Goal: Communication & Community: Answer question/provide support

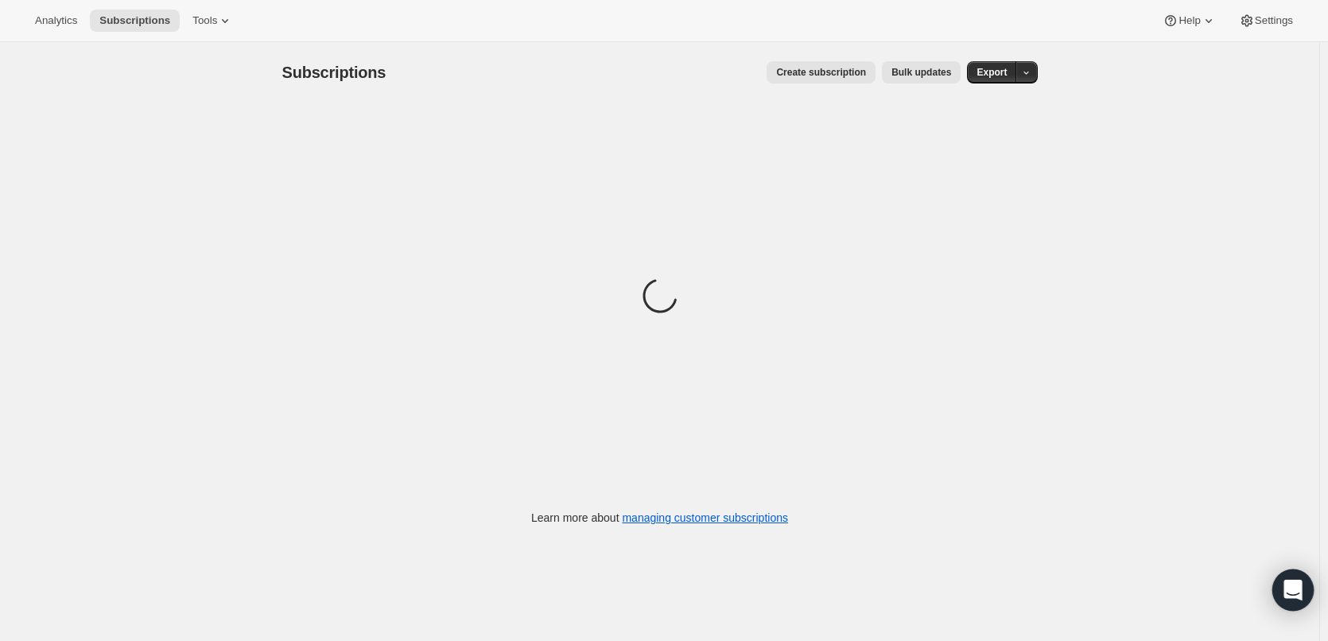
click at [1291, 588] on icon "Open Intercom Messenger" at bounding box center [1293, 590] width 18 height 21
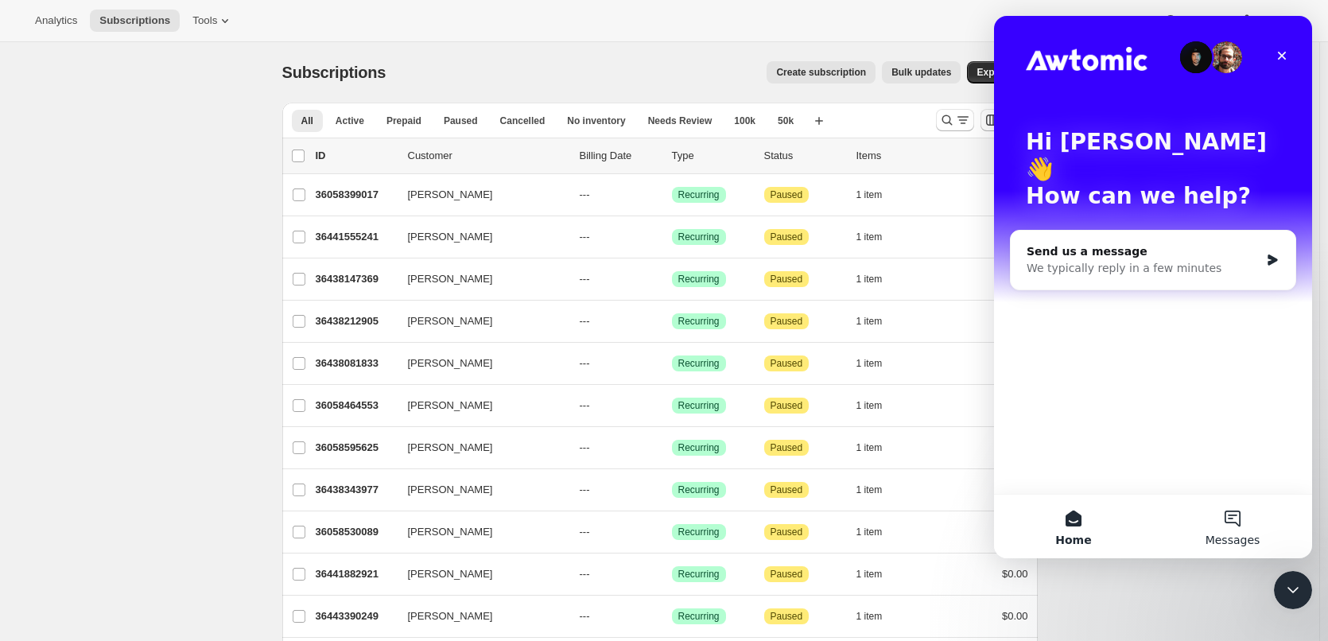
click at [1236, 515] on button "Messages" at bounding box center [1232, 527] width 159 height 64
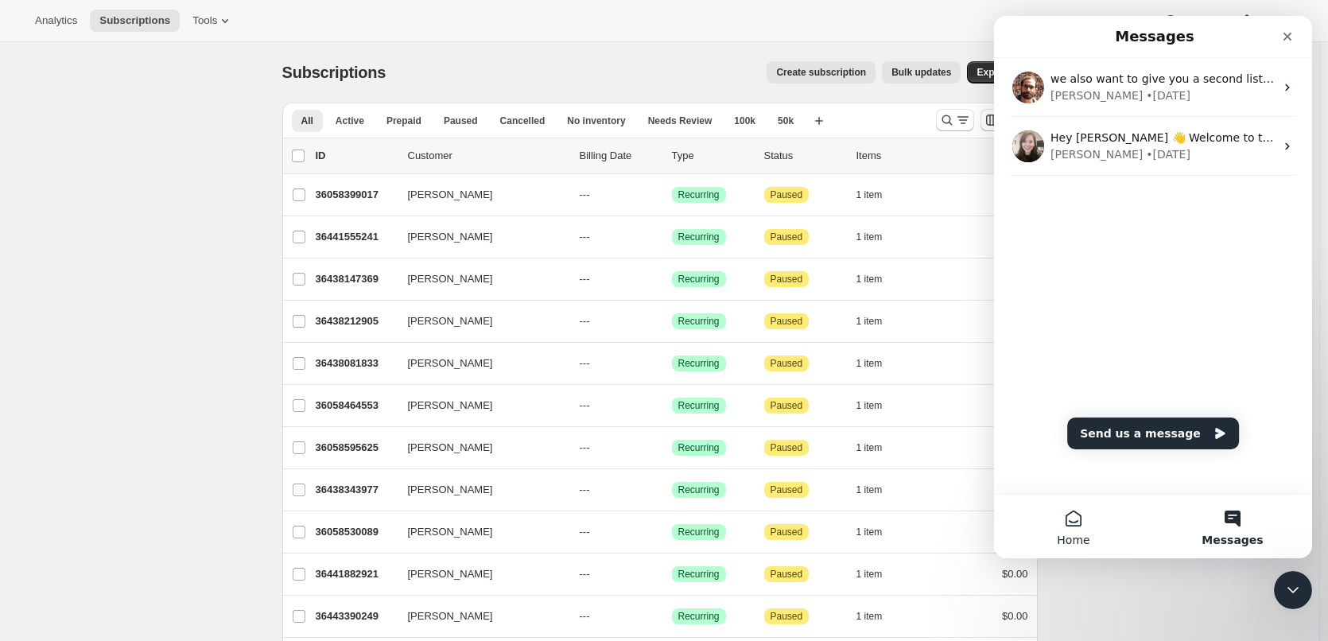
click at [1066, 526] on button "Home" at bounding box center [1073, 527] width 159 height 64
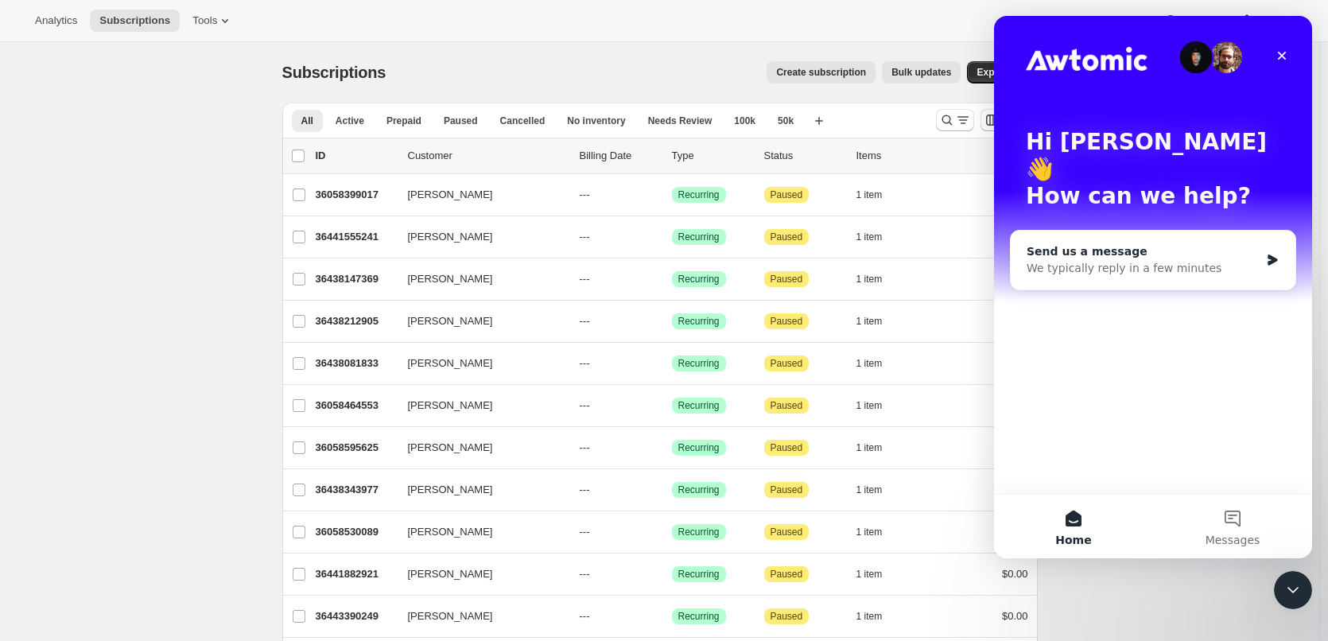
click at [1169, 260] on div "We typically reply in a few minutes" at bounding box center [1143, 268] width 233 height 17
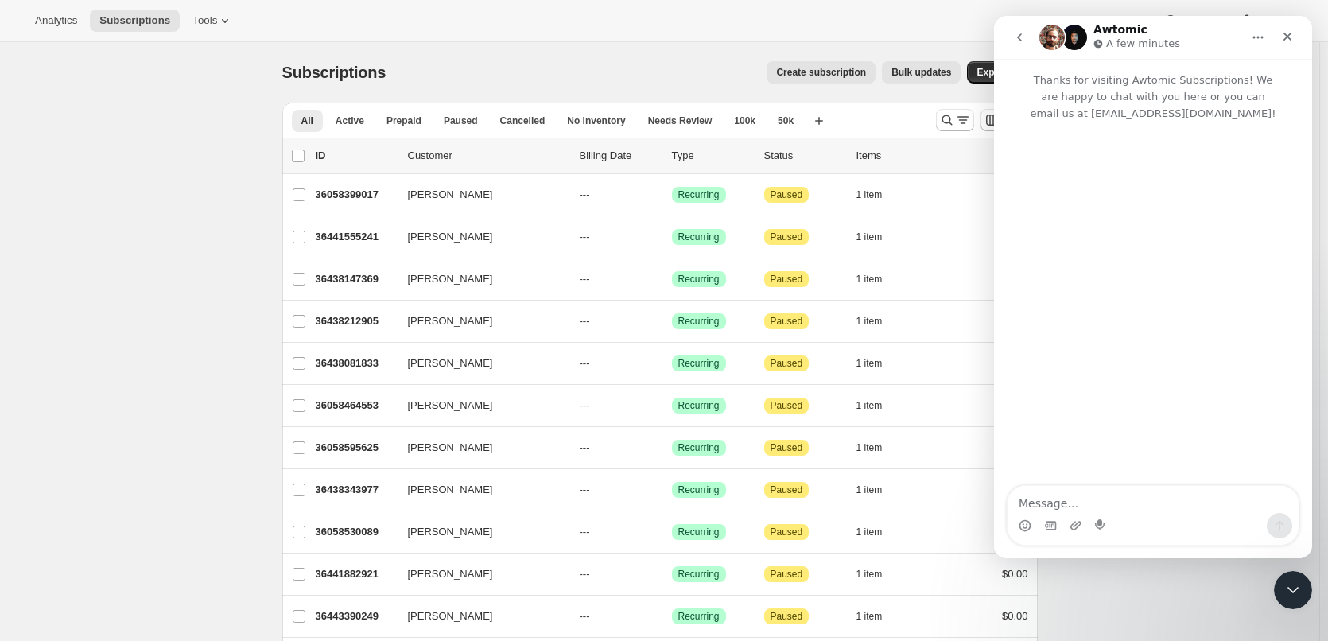
click at [1082, 507] on textarea "Message…" at bounding box center [1153, 499] width 291 height 27
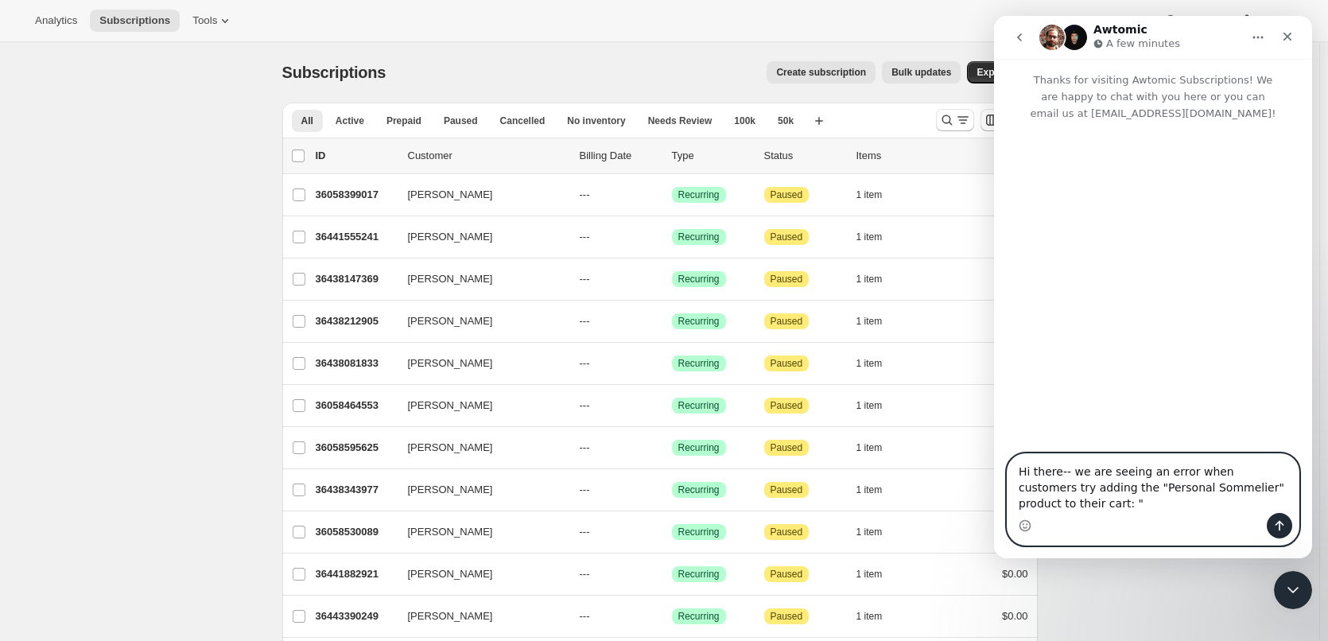
paste textarea "Variant can only be purchased with a selling plan."
type textarea "Hi there-- we are seeing an error when customers try adding the "Personal Somme…"
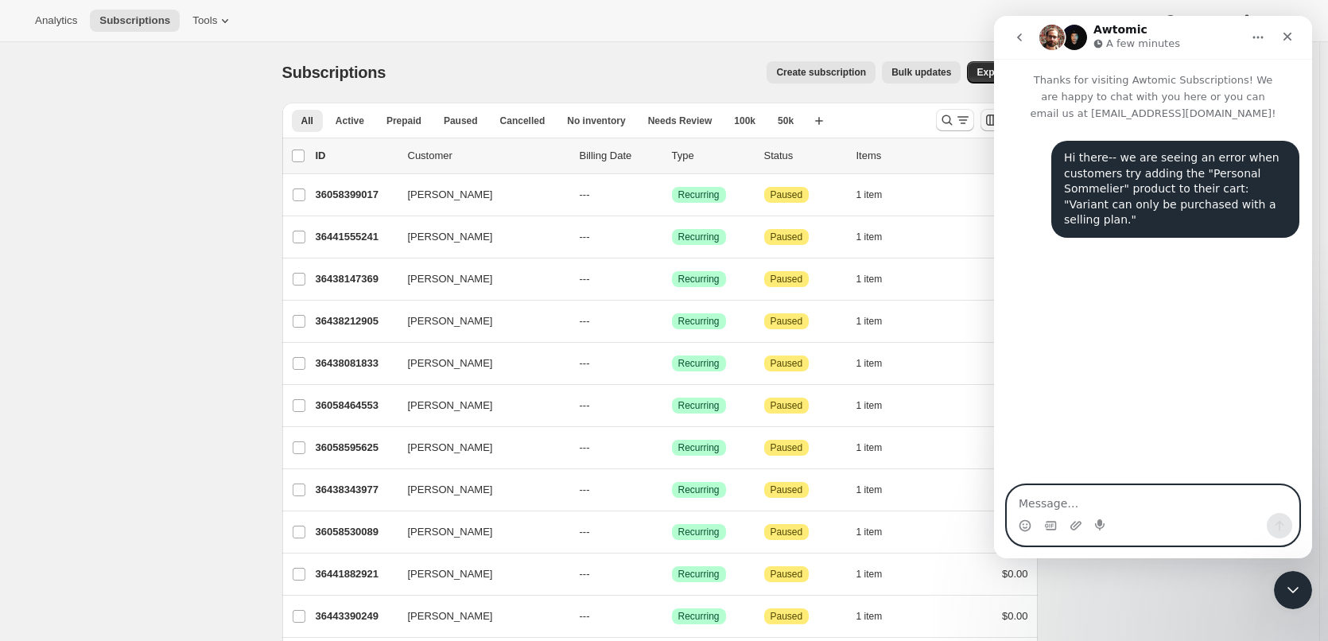
click at [1162, 503] on textarea "Message…" at bounding box center [1153, 499] width 291 height 27
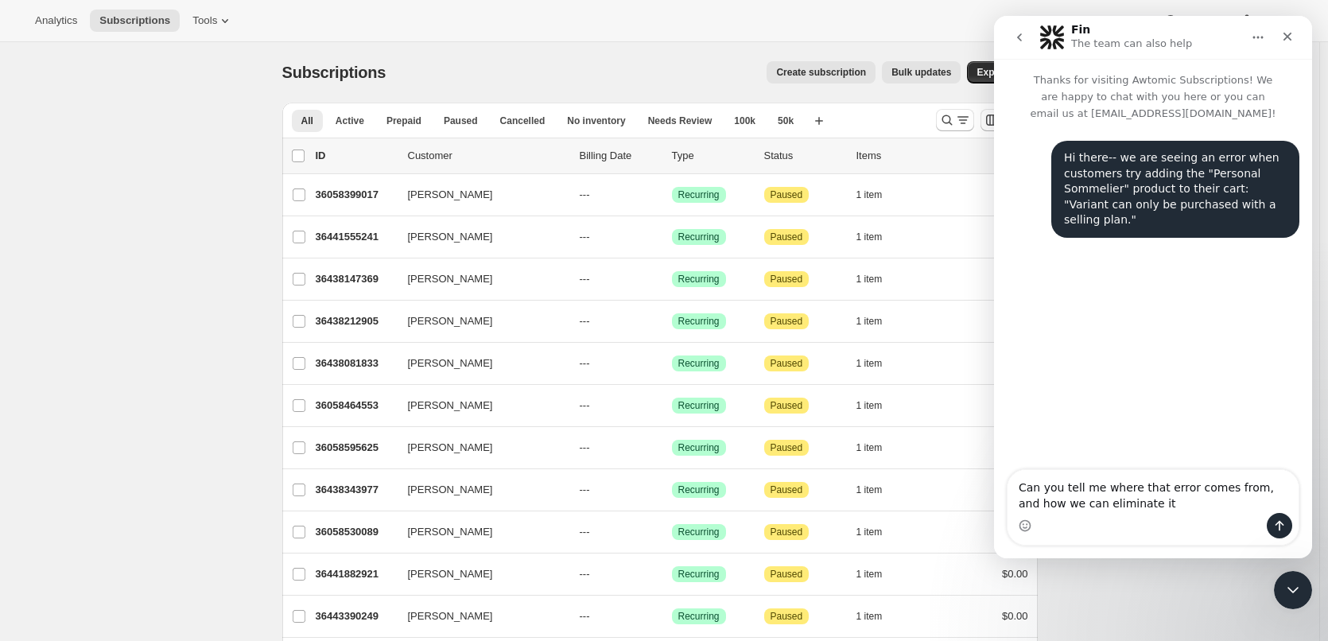
type textarea "Can you tell me where that error comes from, and how we can eliminate it?"
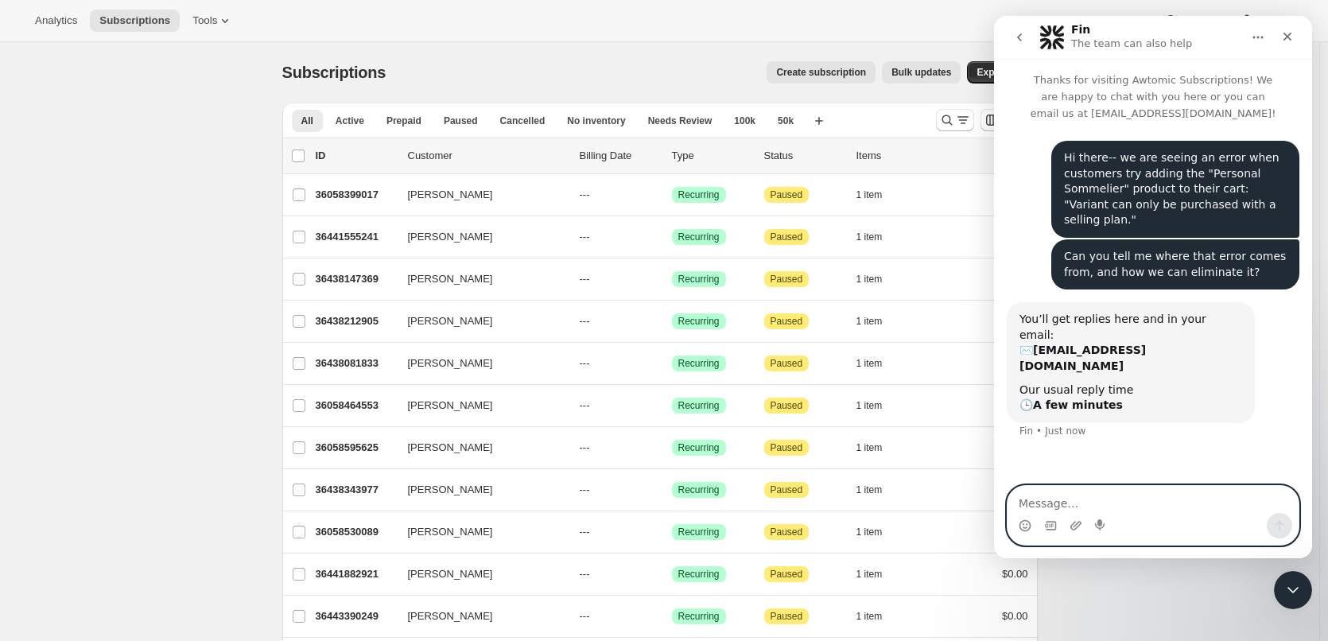
click at [1096, 506] on textarea "Message…" at bounding box center [1153, 499] width 291 height 27
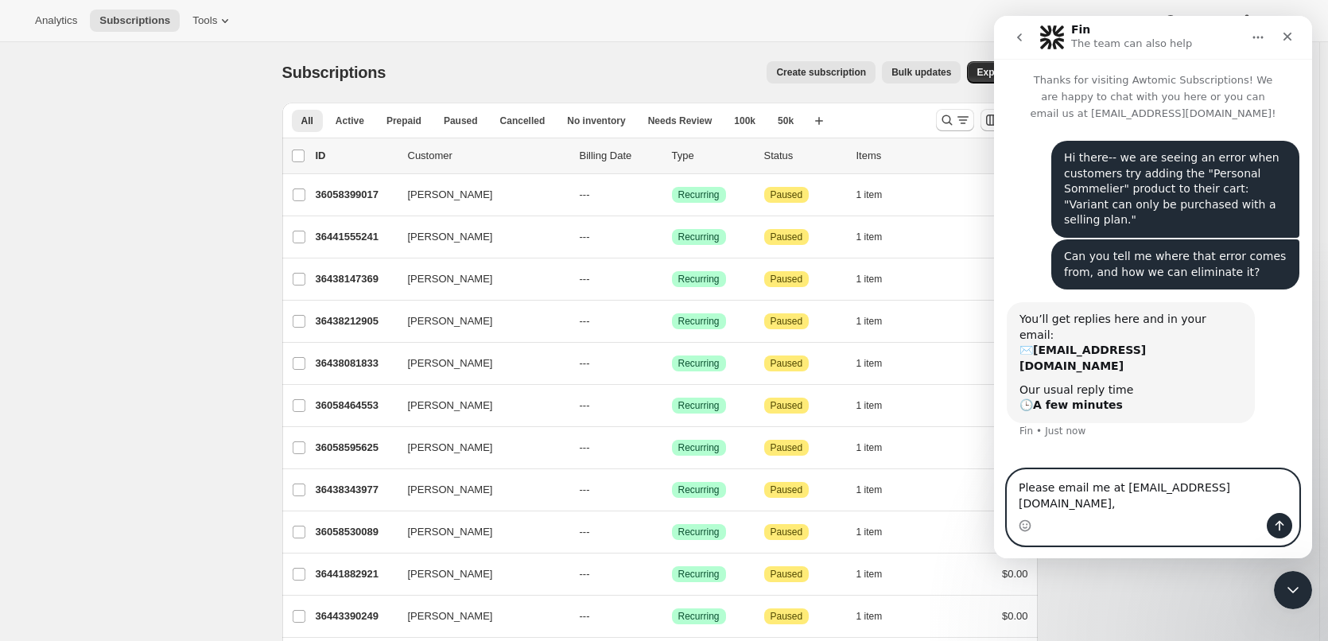
type textarea "Please email me at [EMAIL_ADDRESS][DOMAIN_NAME]"
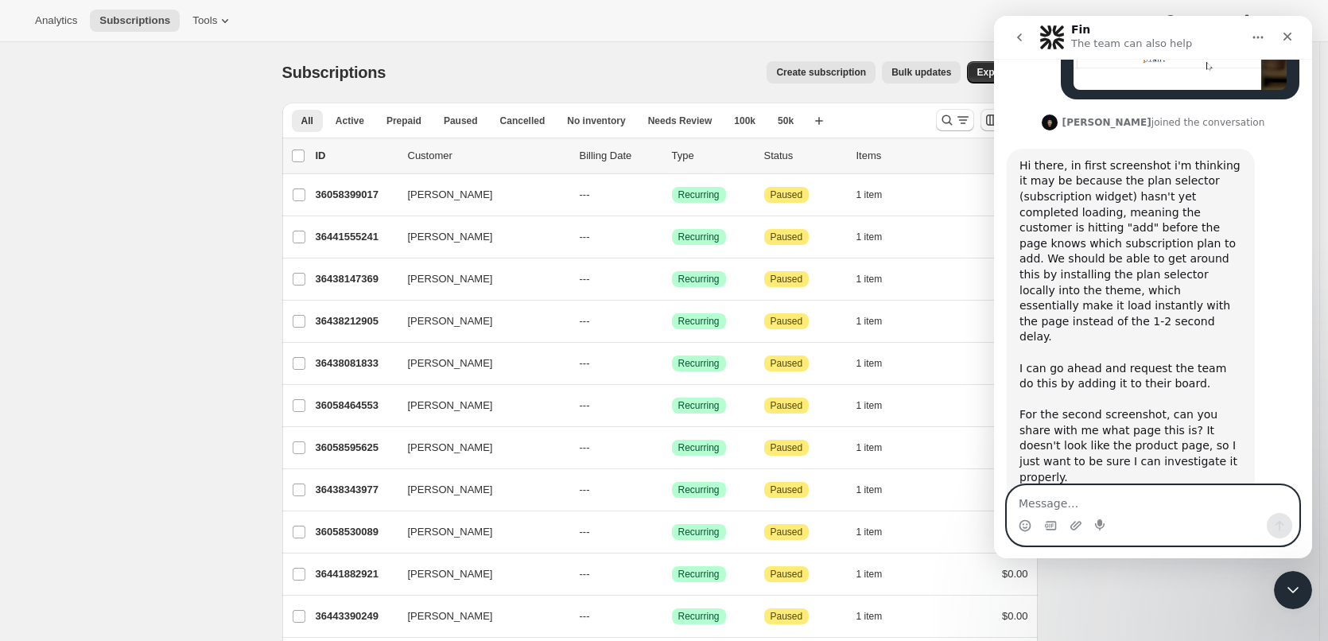
scroll to position [709, 0]
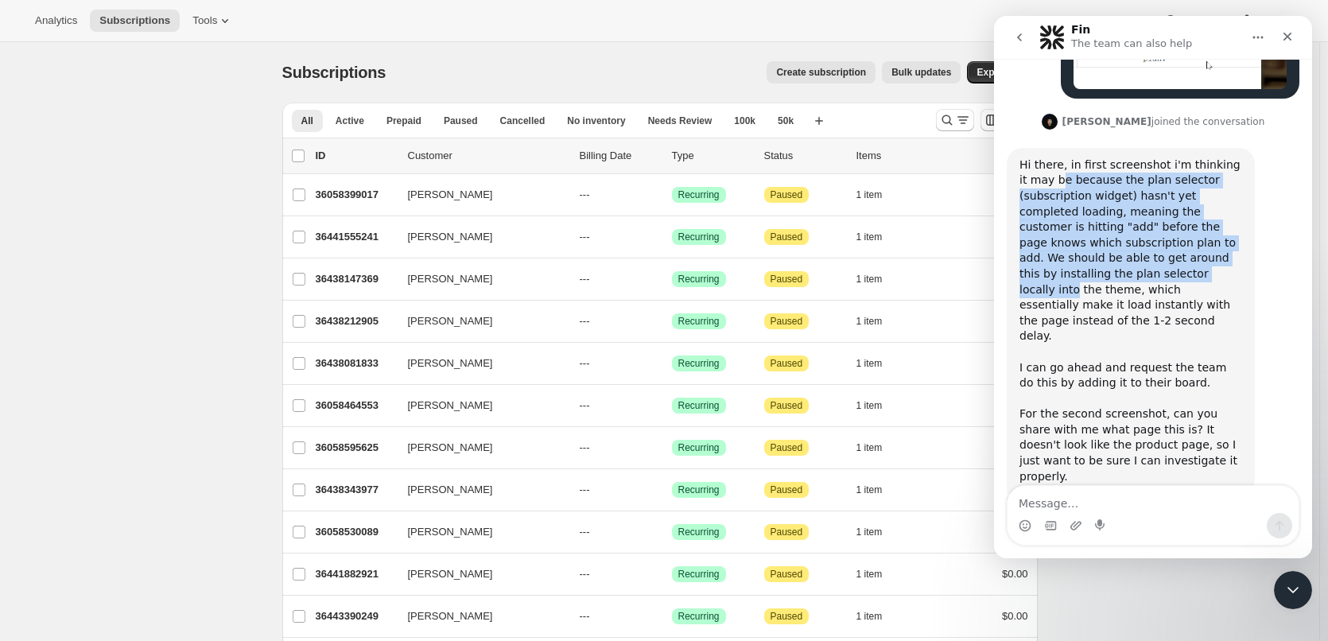
drag, startPoint x: 1048, startPoint y: 131, endPoint x: 1114, endPoint y: 234, distance: 122.0
click at [1114, 234] on div "Hi there, in first screenshot i'm thinking it may be because the plan selector …" at bounding box center [1131, 320] width 223 height 327
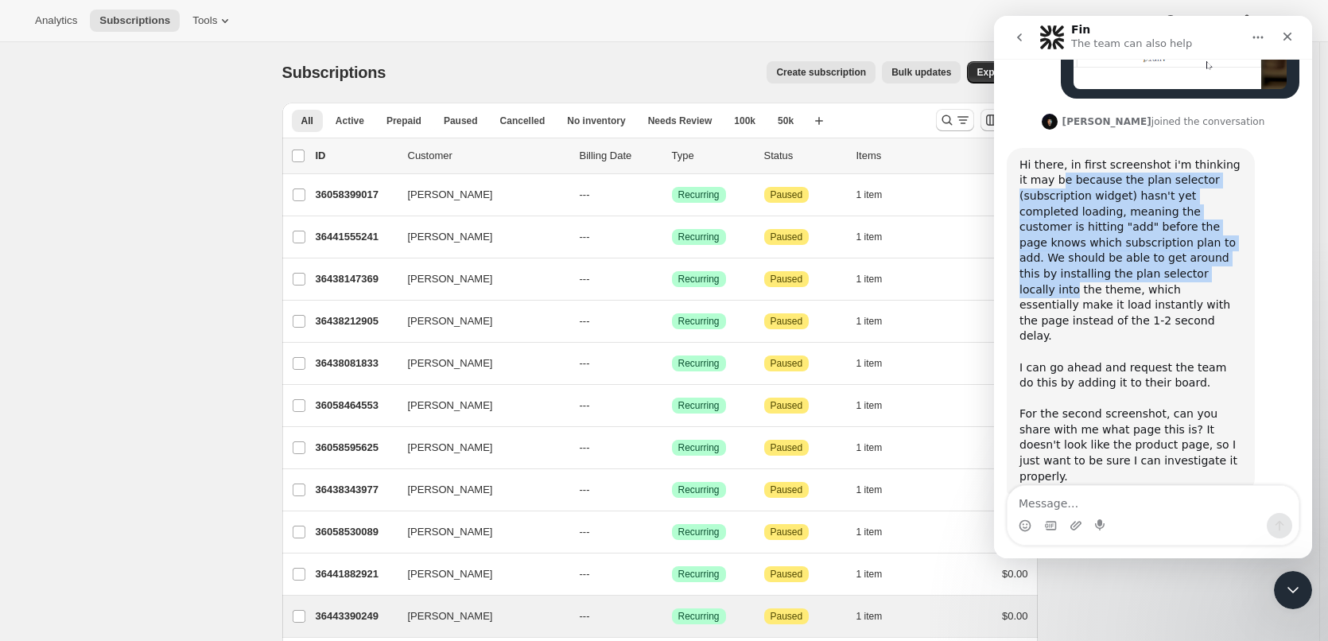
scroll to position [724, 0]
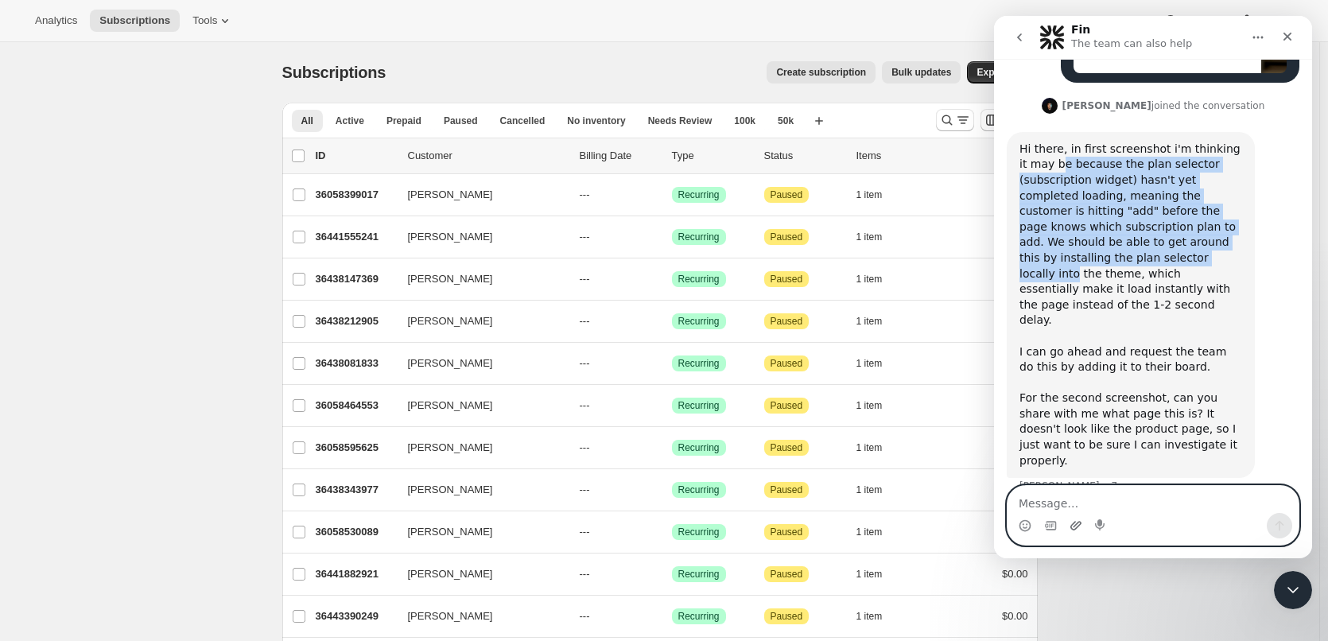
click at [1070, 520] on icon "Upload attachment" at bounding box center [1076, 525] width 13 height 13
click at [1050, 498] on textarea "Message…" at bounding box center [1153, 499] width 291 height 27
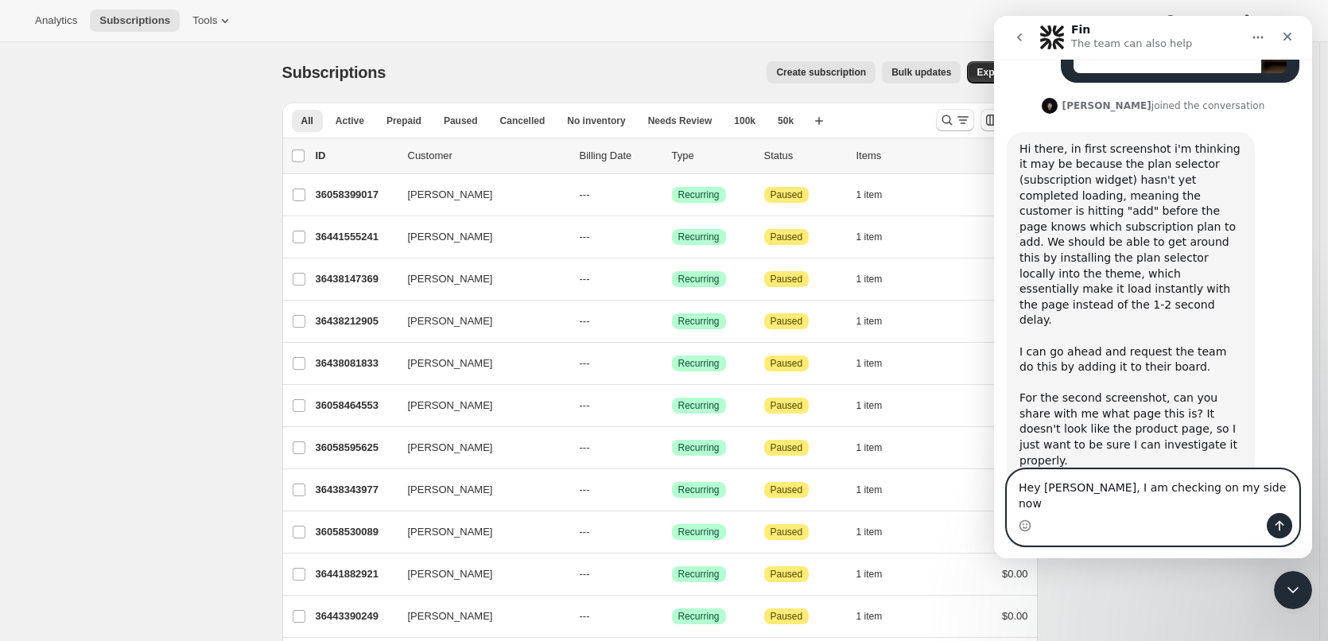
type textarea "Hey [PERSON_NAME], I am checking on my side now."
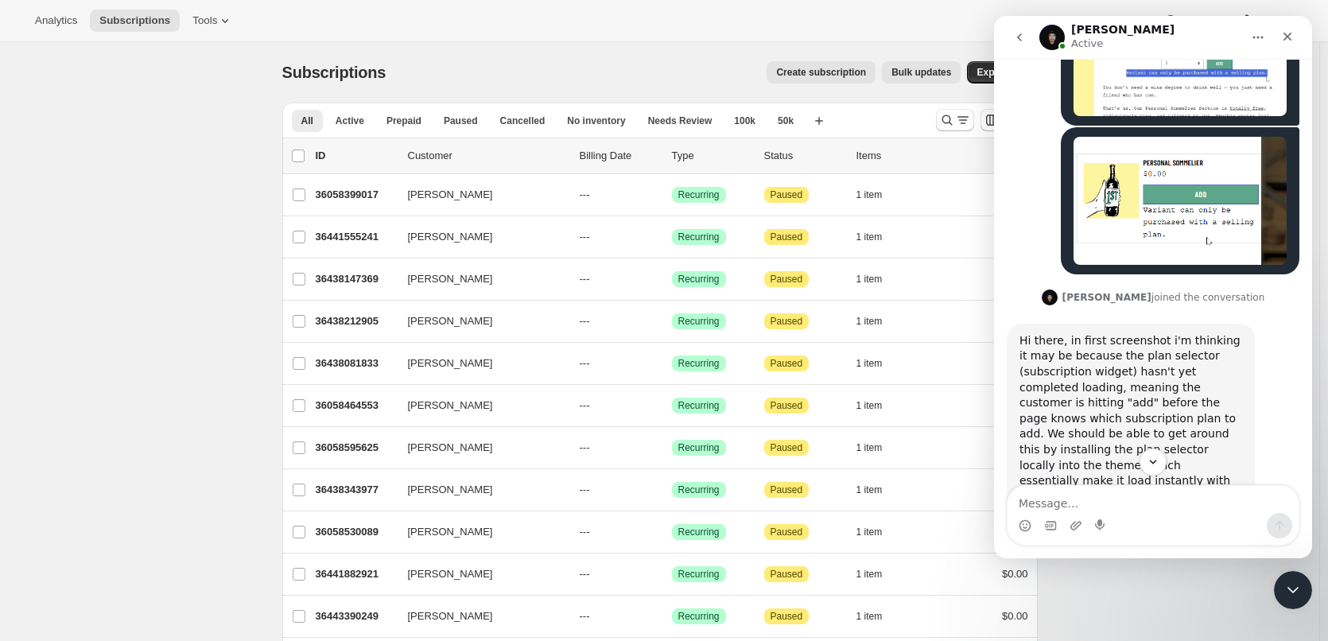
scroll to position [771, 0]
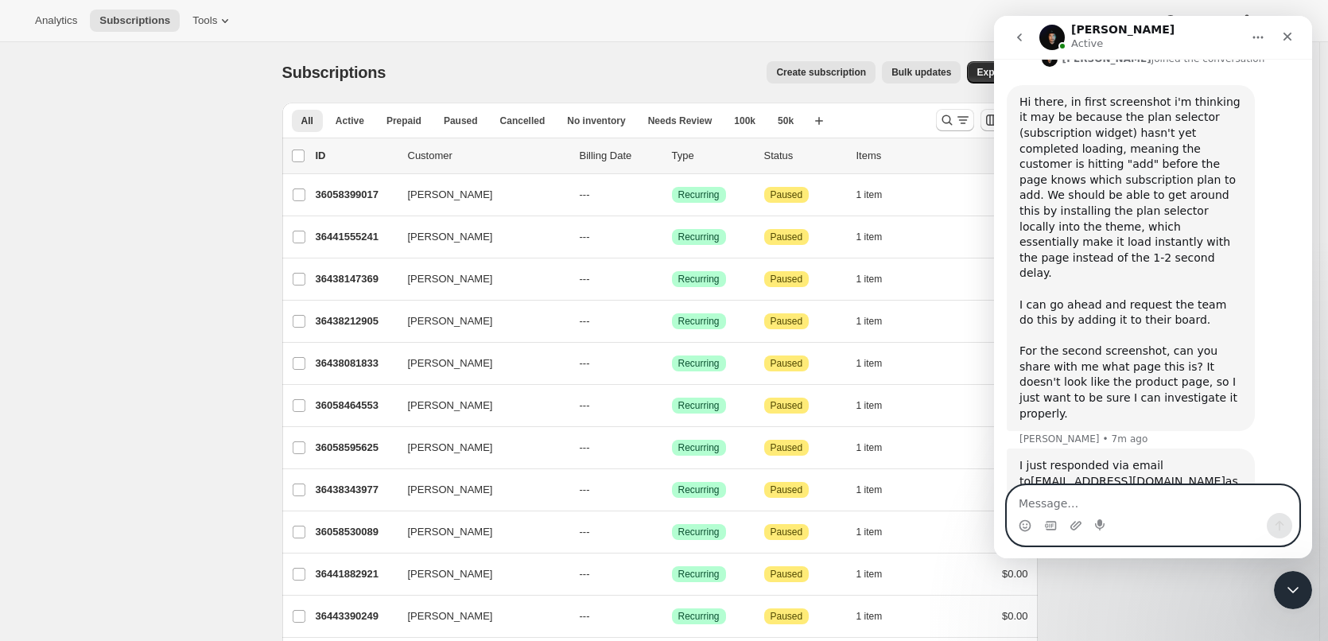
click at [1066, 512] on textarea "Message…" at bounding box center [1153, 499] width 291 height 27
type textarea "Ah OK the slow load is definitely the issue"
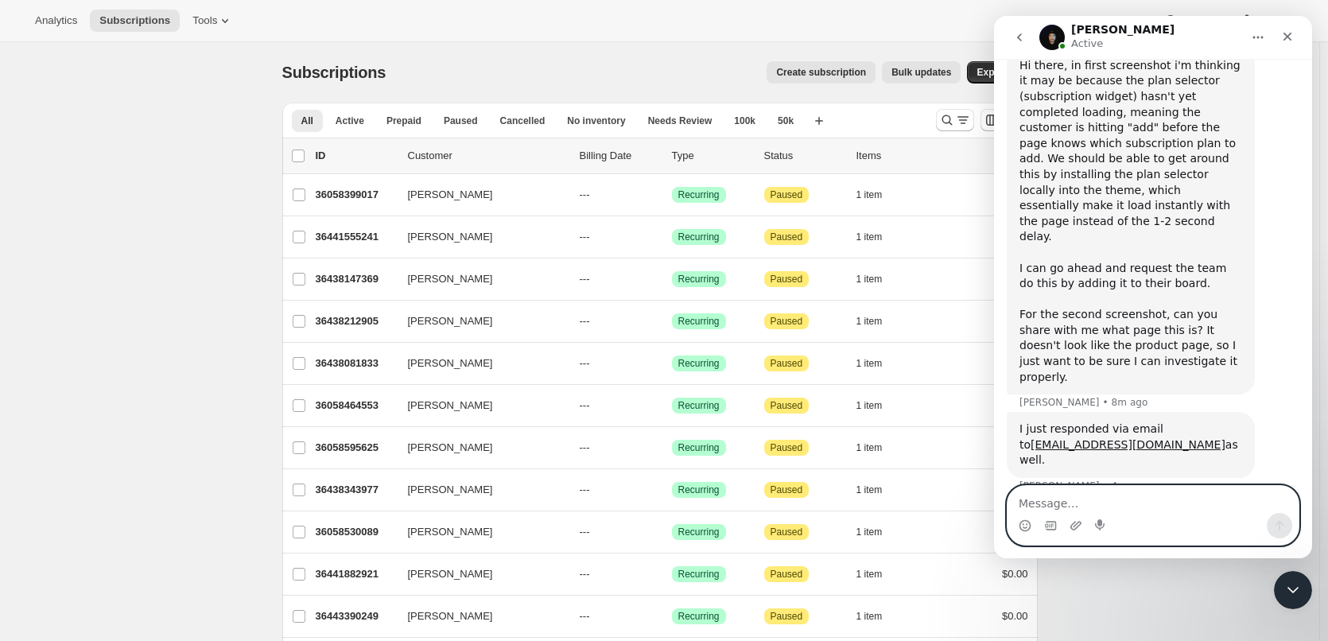
click at [1020, 493] on textarea "Message…" at bounding box center [1153, 499] width 291 height 27
paste textarea "[URL][DOMAIN_NAME]"
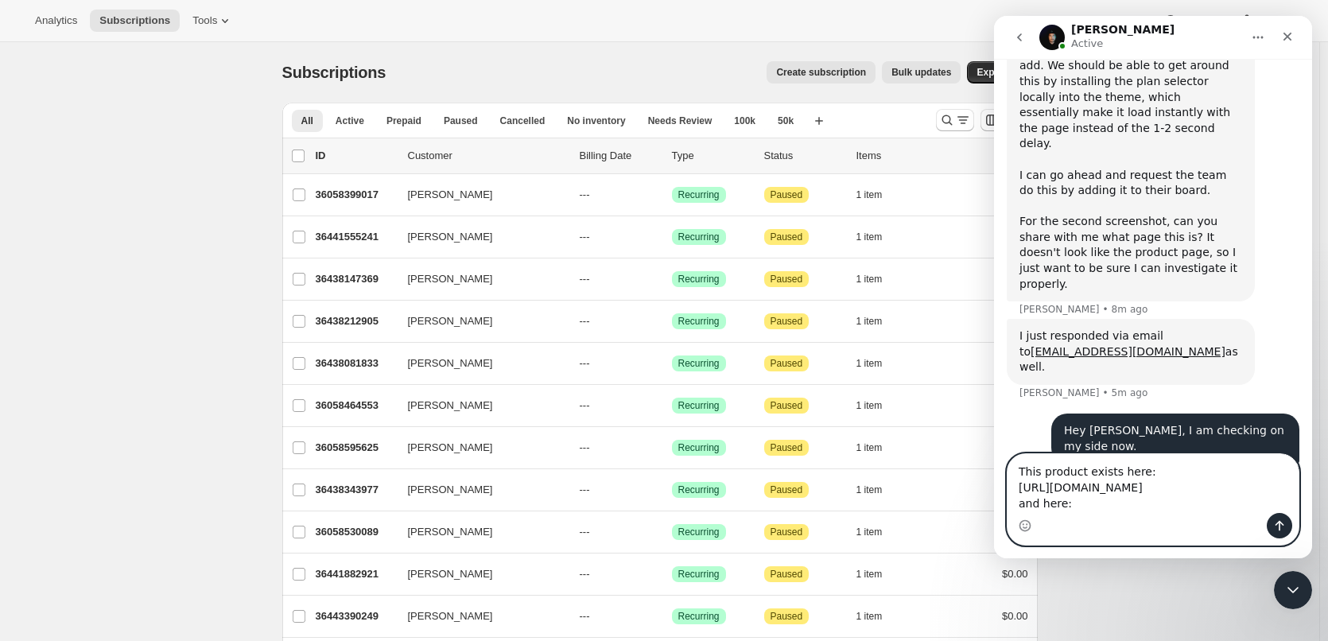
scroll to position [917, 0]
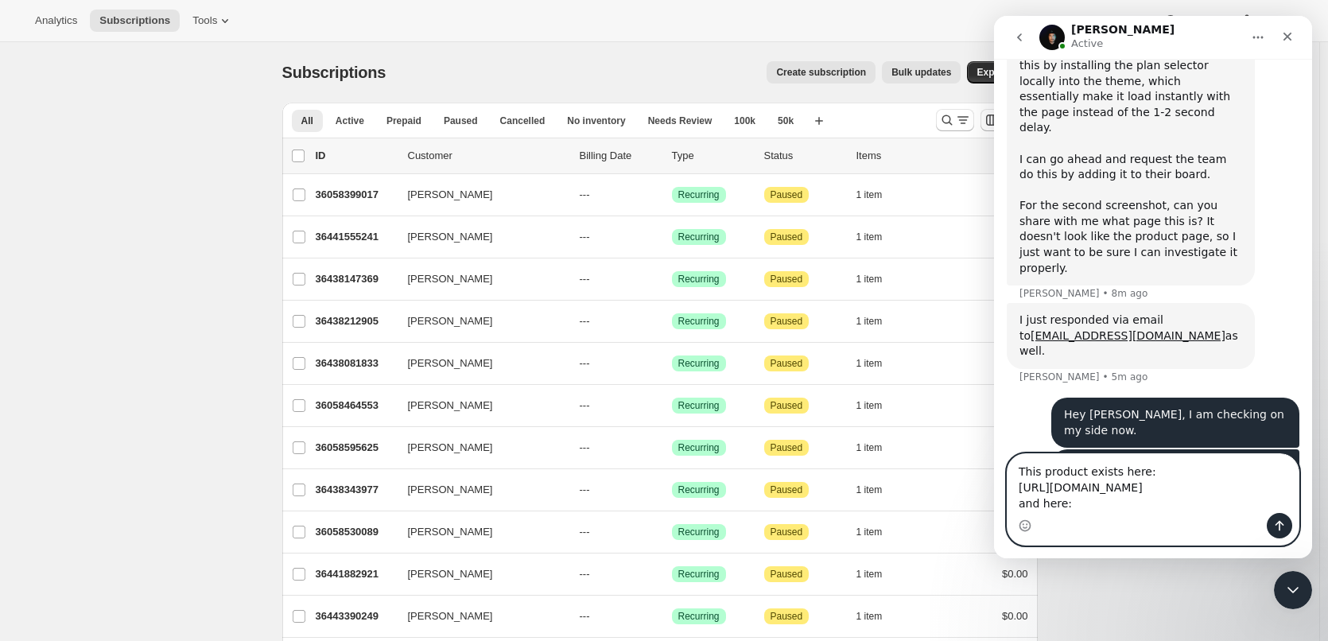
click at [1046, 503] on textarea "This product exists here: [URL][DOMAIN_NAME] and here:" at bounding box center [1153, 483] width 291 height 59
paste textarea "[URL][DOMAIN_NAME]"
type textarea "This product exists here: [URL][DOMAIN_NAME] and here: [URL][DOMAIN_NAME]"
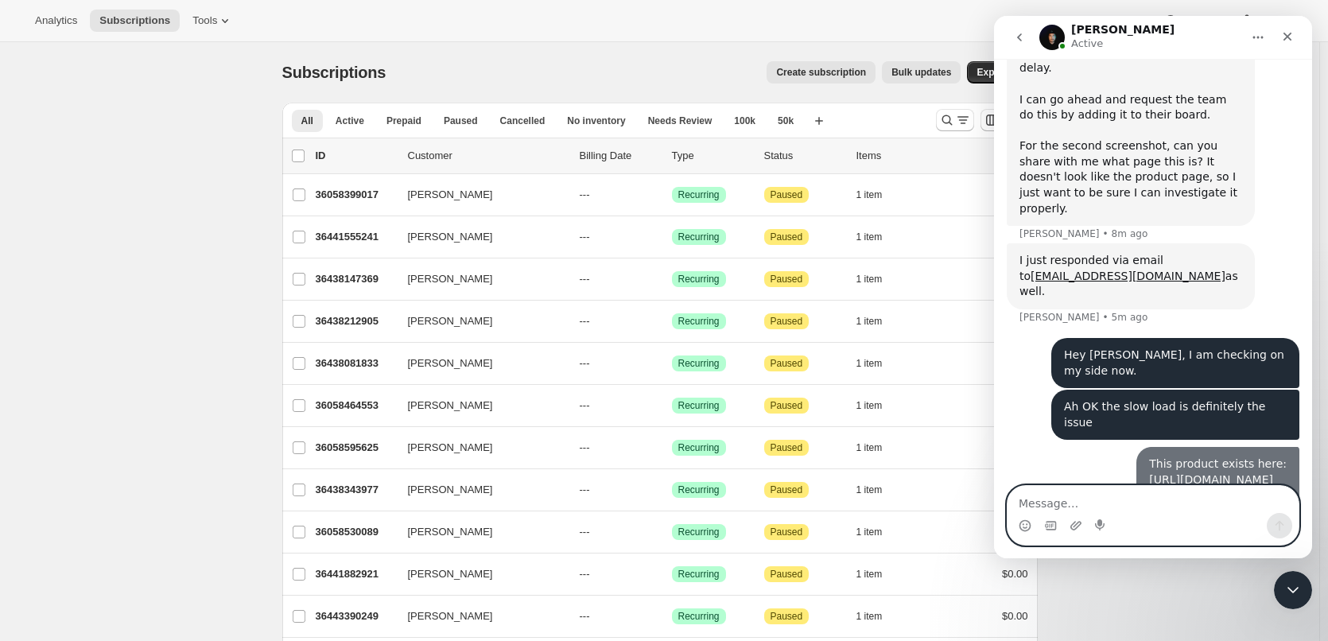
scroll to position [984, 0]
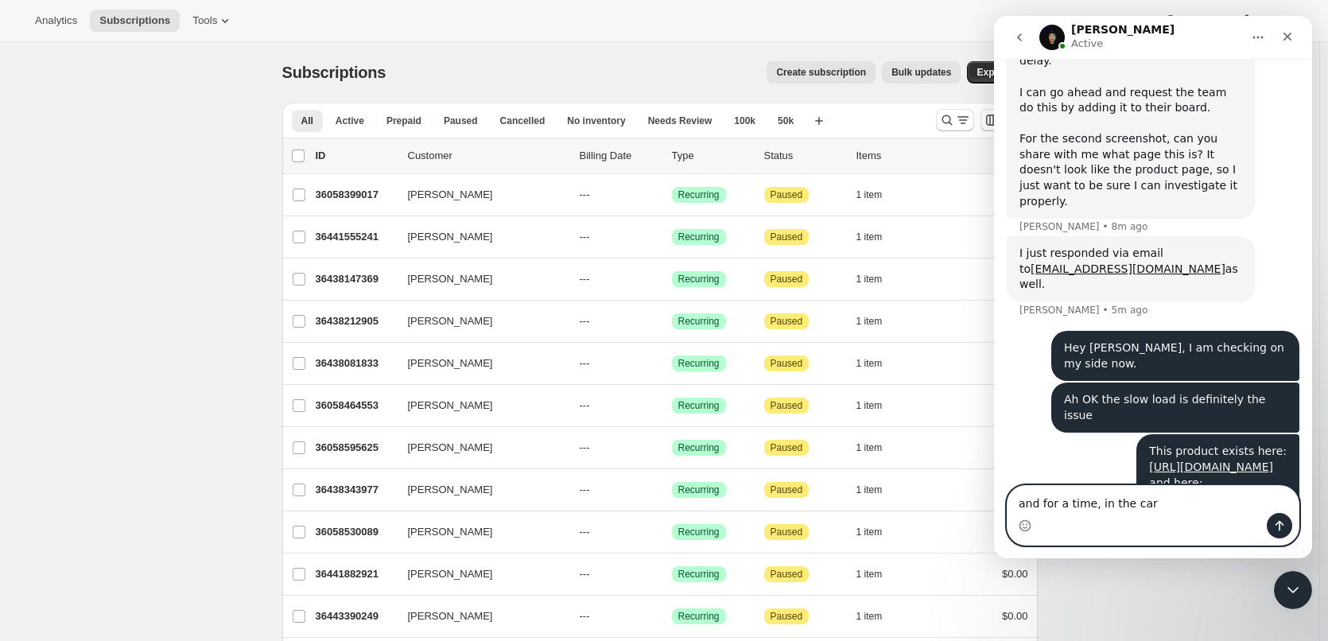
type textarea "and for a time, in the card"
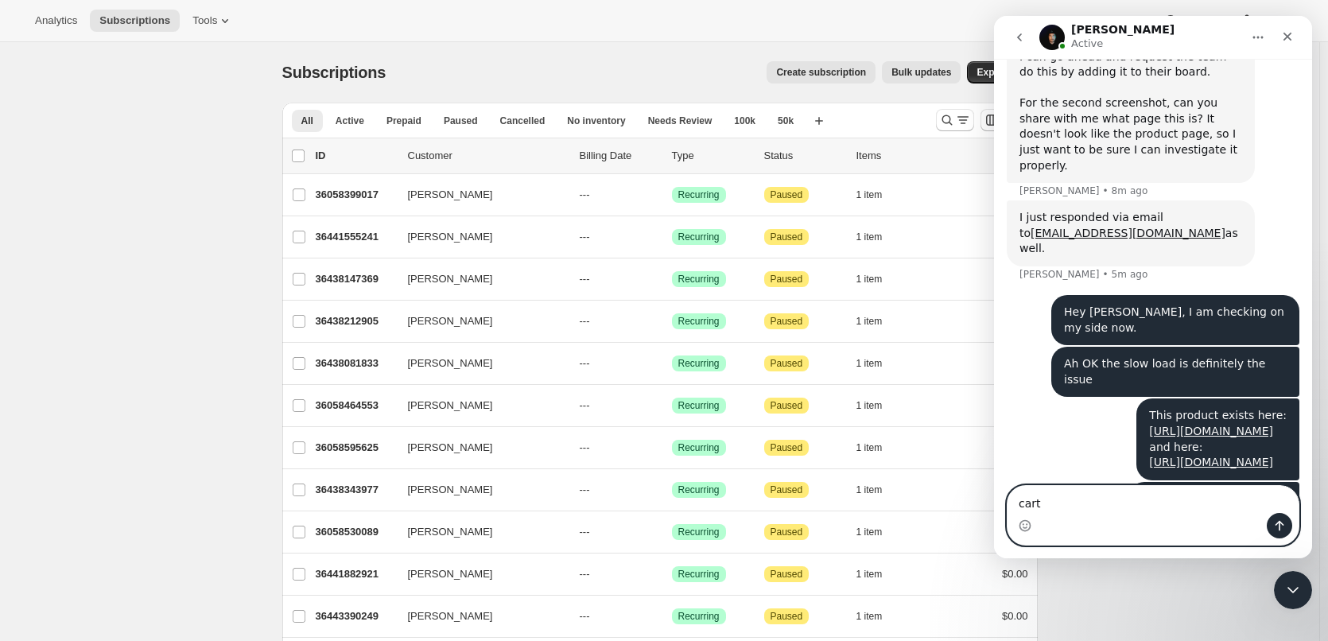
type textarea "cart*"
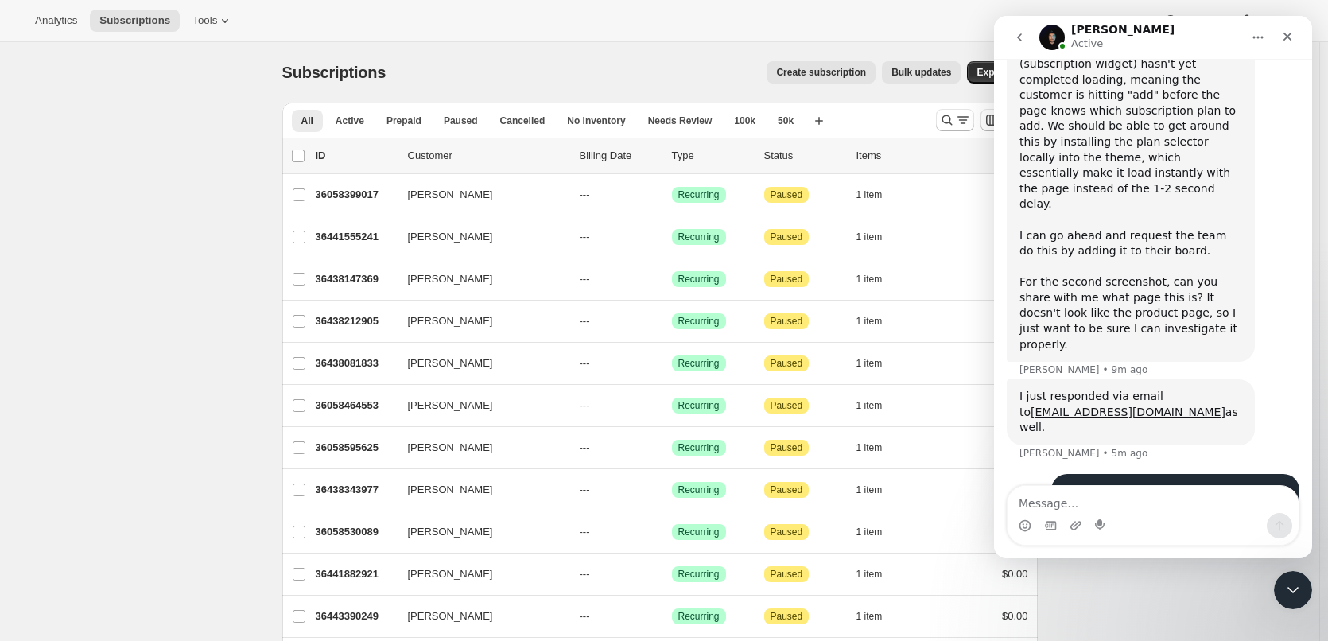
scroll to position [677, 0]
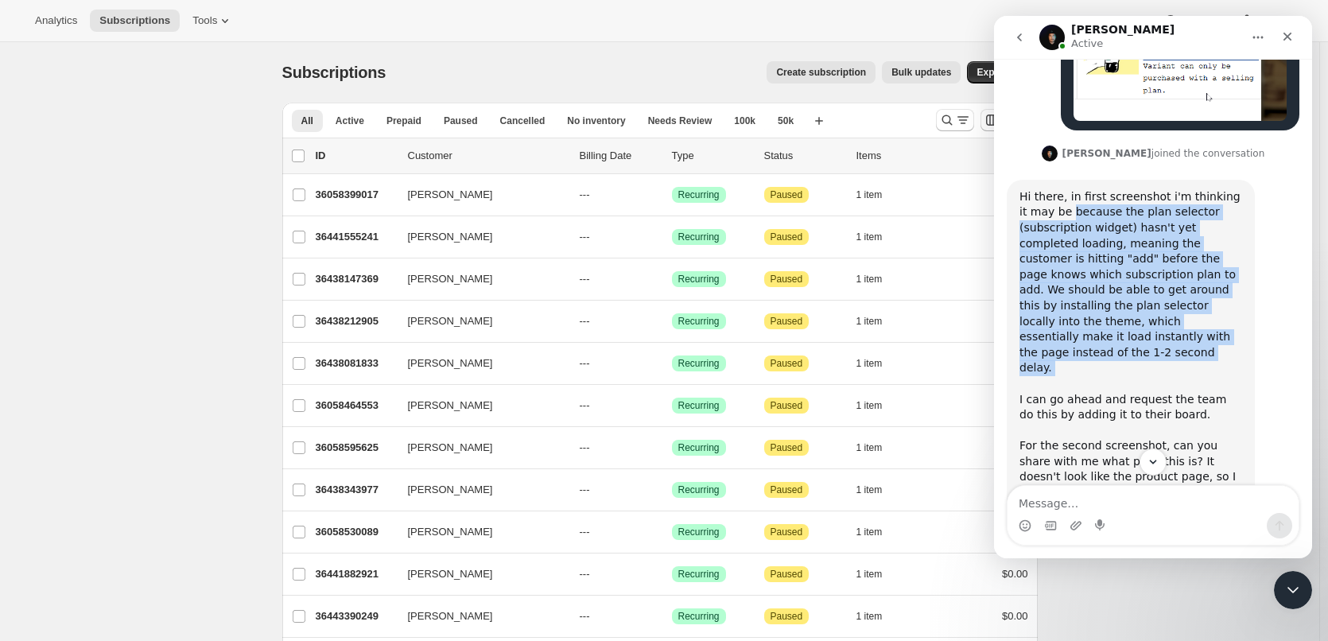
drag, startPoint x: 1059, startPoint y: 168, endPoint x: 1222, endPoint y: 301, distance: 210.8
click at [1222, 301] on div "Hi there, in first screenshot i'm thinking it may be because the plan selector …" at bounding box center [1131, 352] width 223 height 327
copy div "because the plan selector (subscription widget) hasn't yet completed loading, m…"
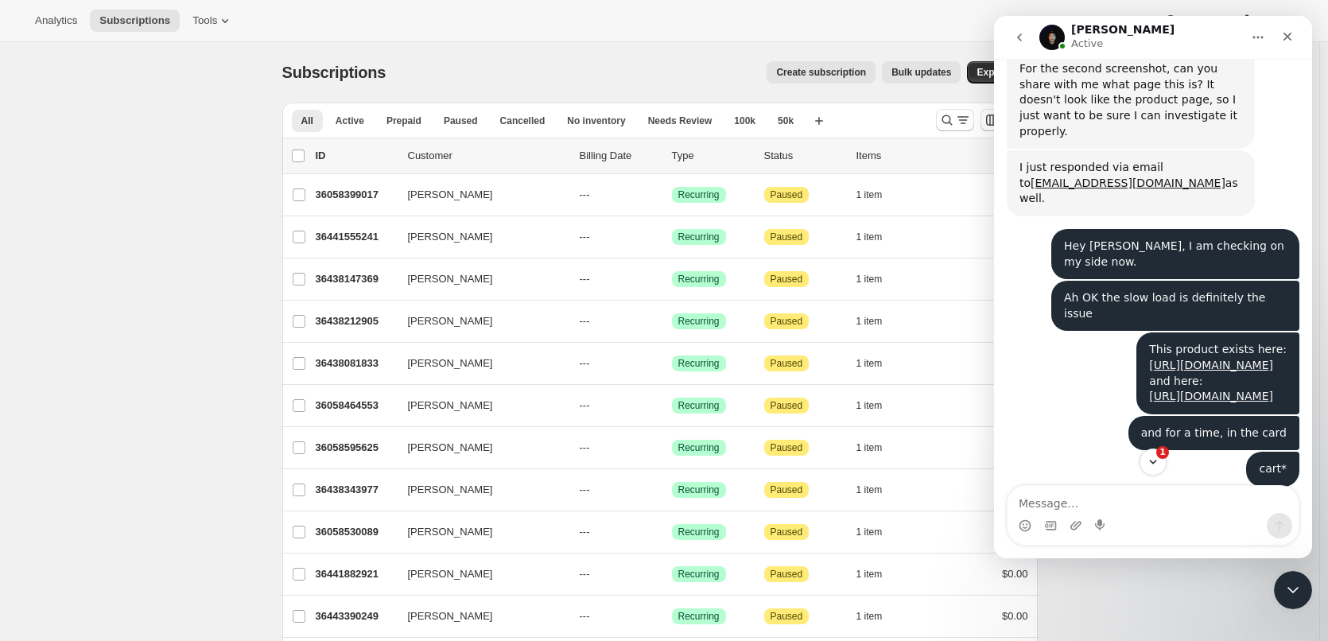
scroll to position [1084, 0]
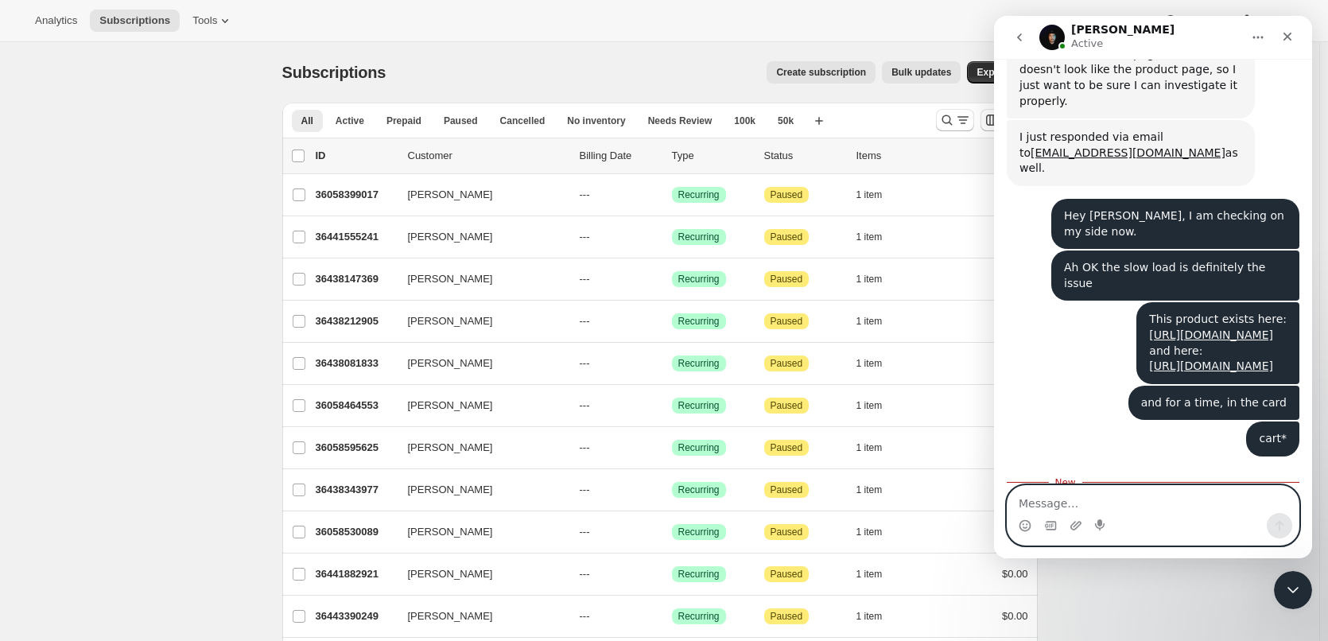
click at [1111, 500] on textarea "Message…" at bounding box center [1153, 499] width 291 height 27
type textarea "I"
type textarea "Let me add it to the cart, one sec..."
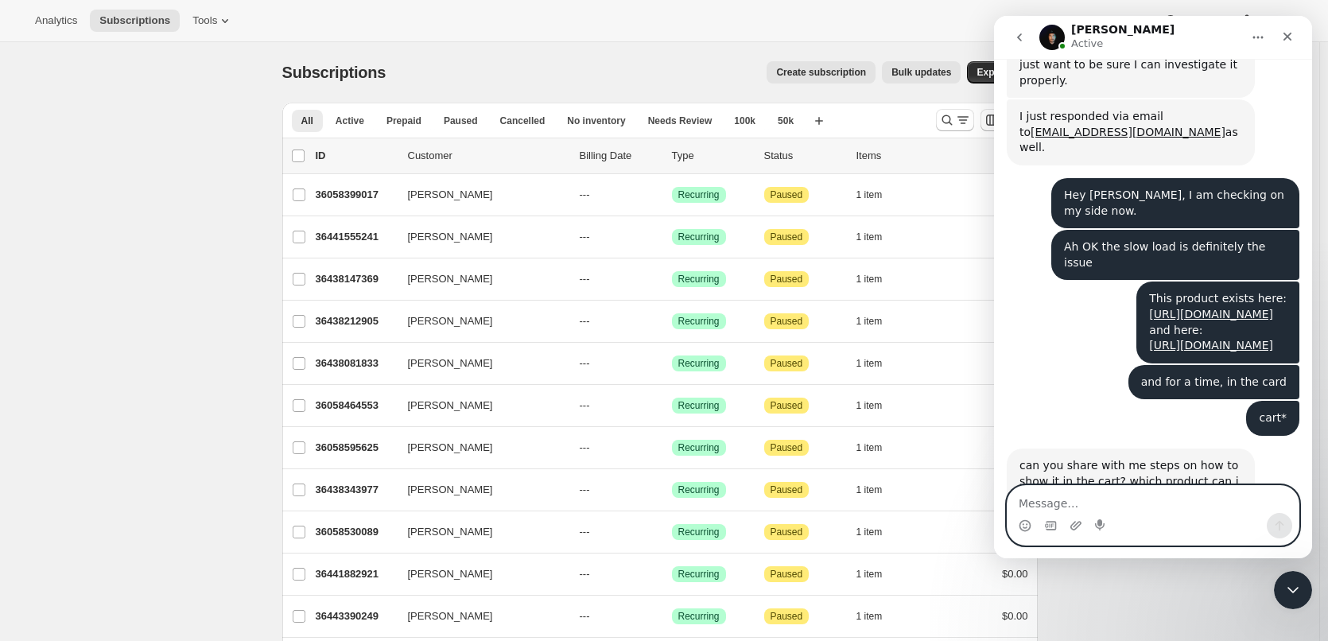
click at [1074, 503] on textarea "Message…" at bounding box center [1153, 499] width 291 height 27
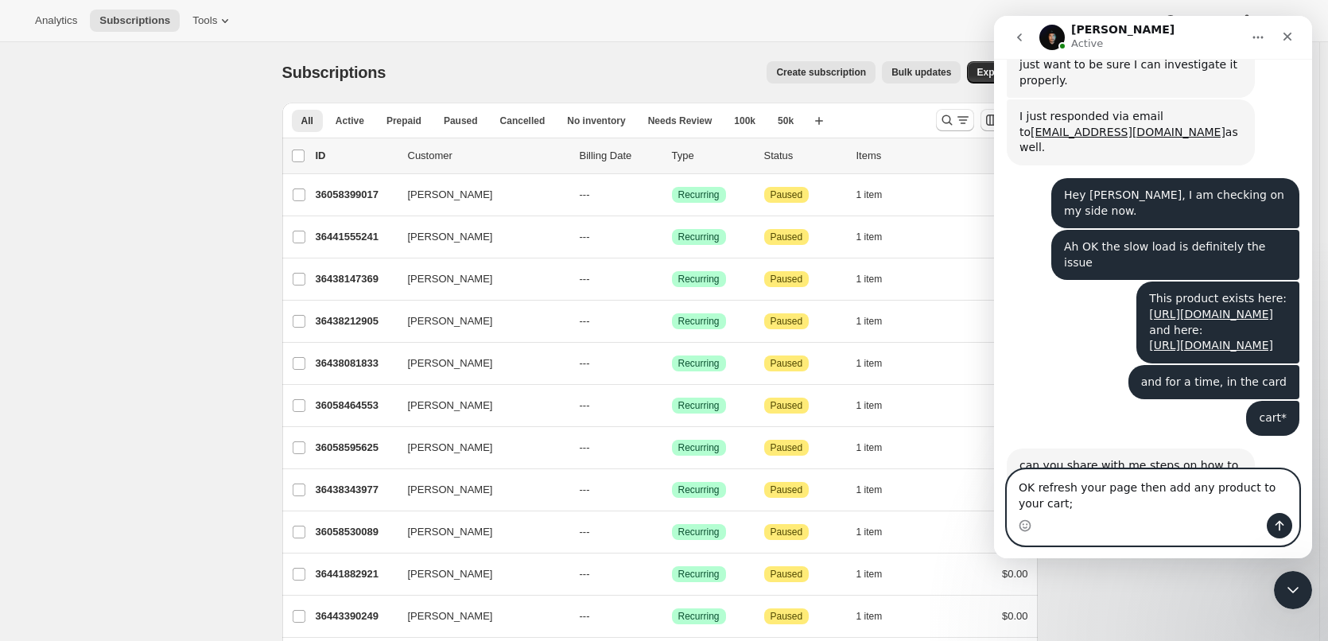
scroll to position [1121, 0]
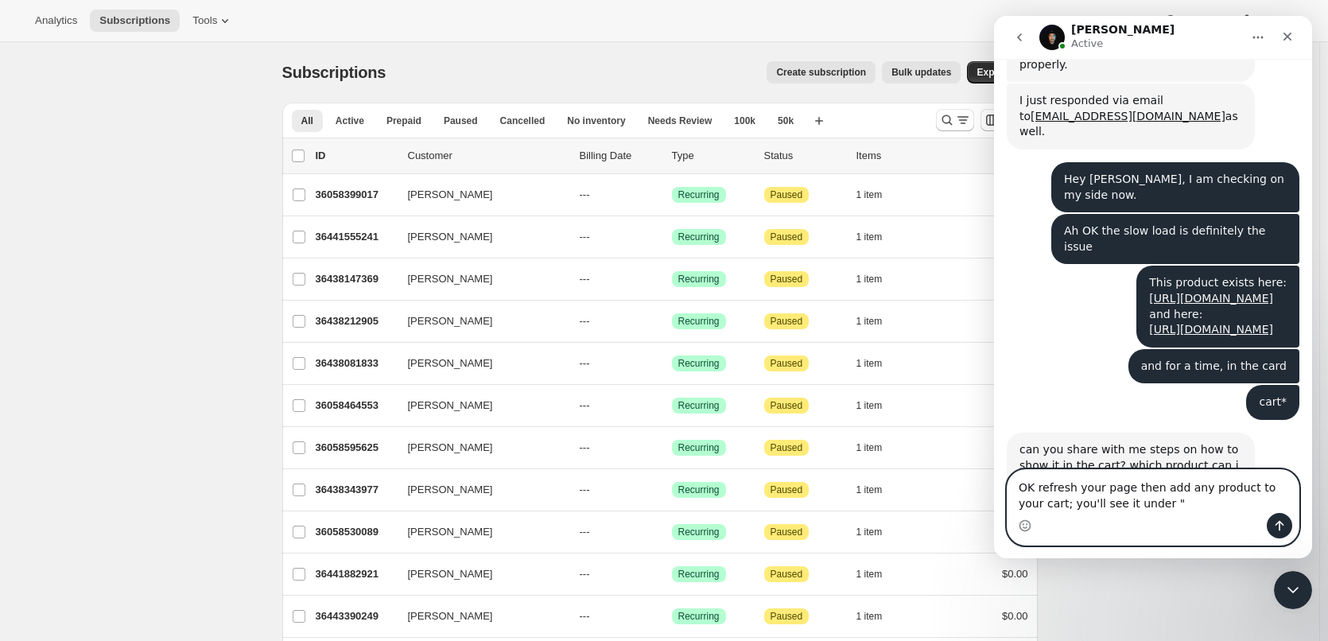
click at [1202, 505] on textarea "OK refresh your page then add any product to your cart; you'll see it under "" at bounding box center [1153, 491] width 291 height 43
paste textarea "You May Want to Add"
type textarea "OK refresh your page then add any product to your cart; you'll see it under "Yo…"
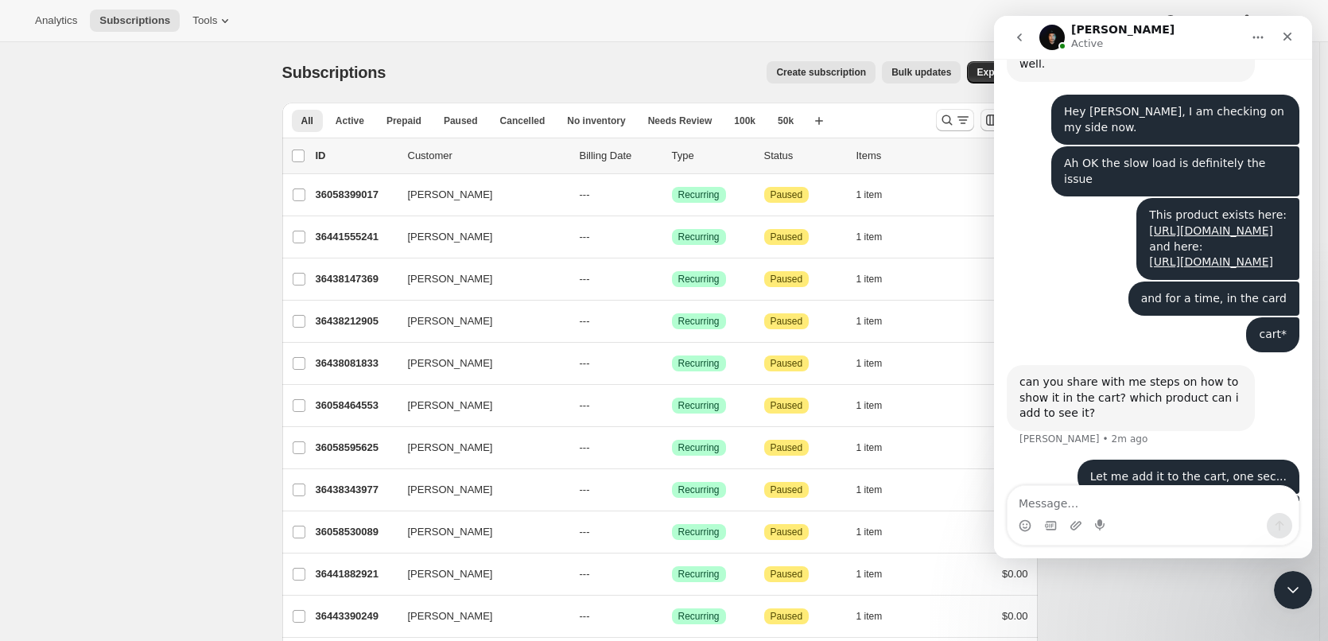
scroll to position [1249, 0]
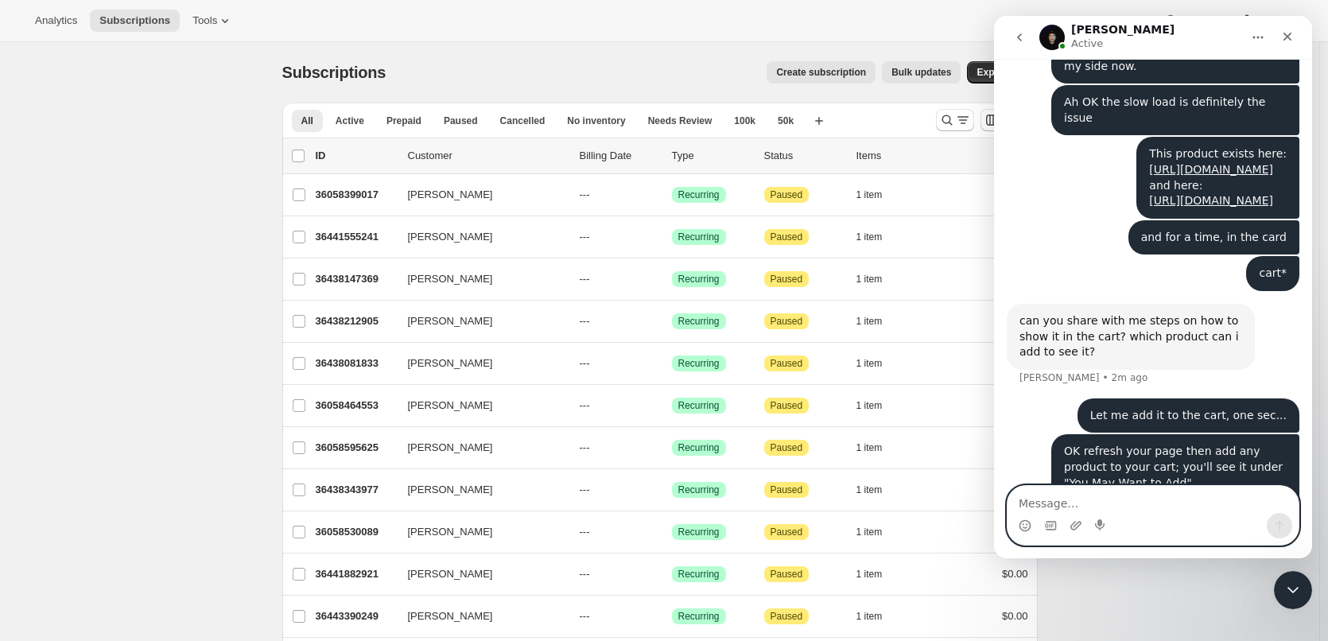
click at [1132, 495] on textarea "Message…" at bounding box center [1153, 499] width 291 height 27
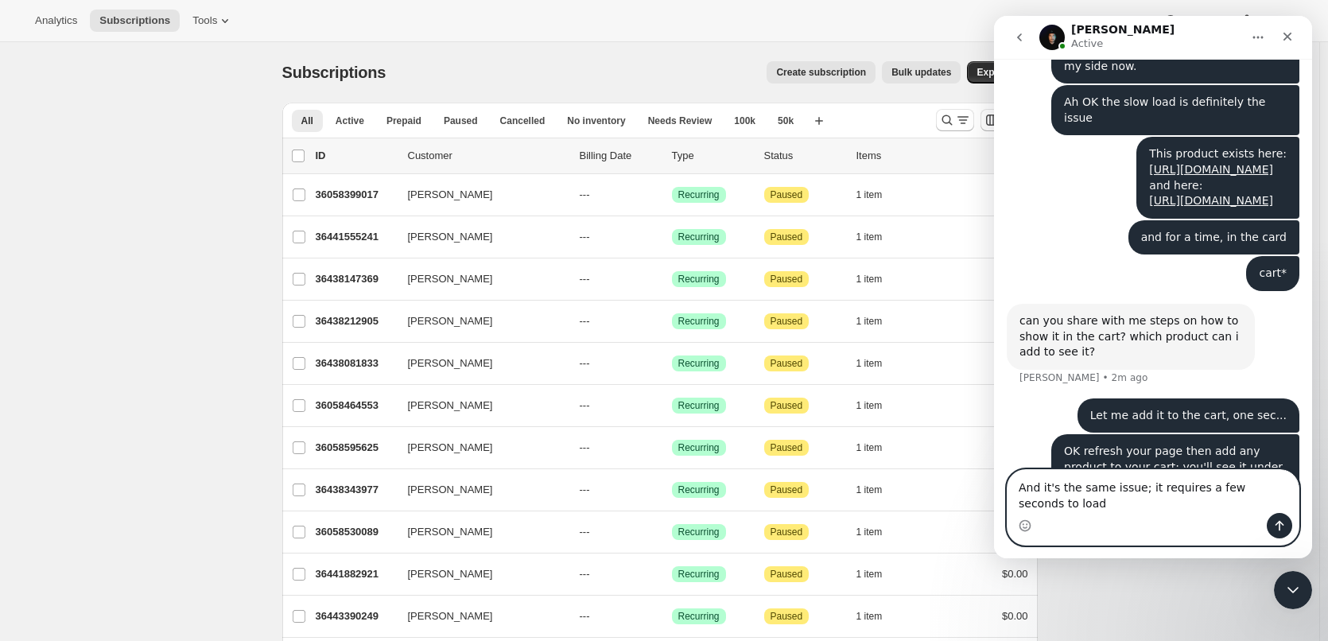
scroll to position [1265, 0]
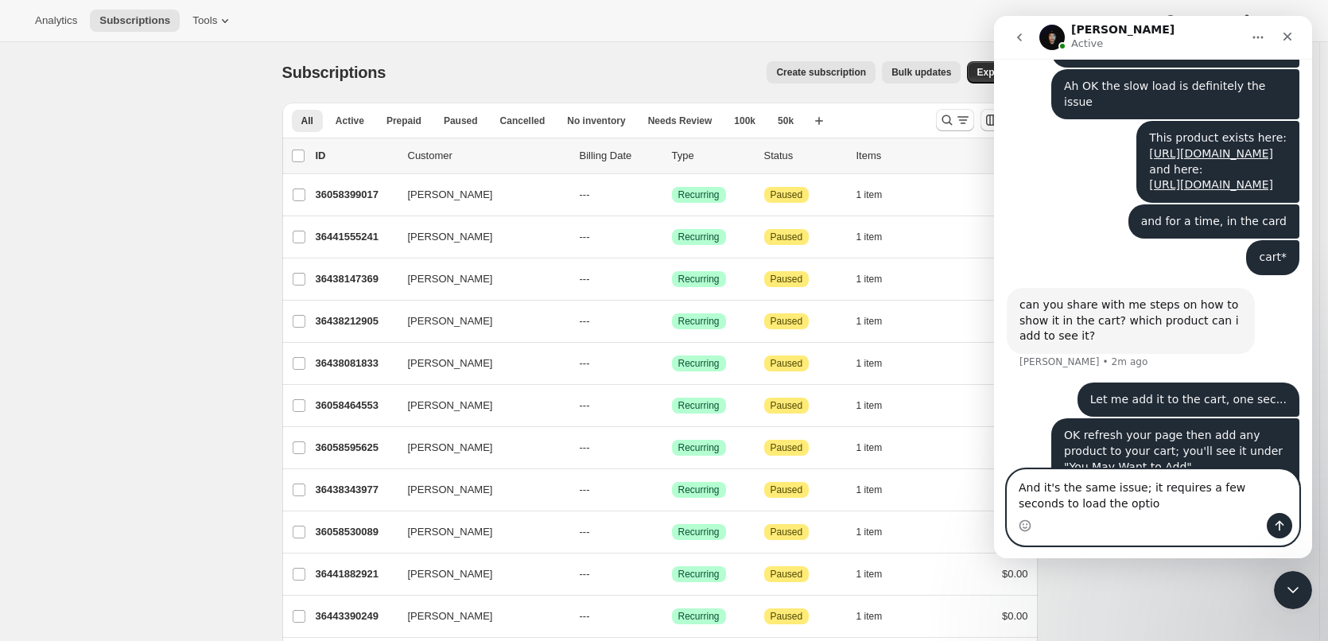
type textarea "And it's the same issue; it requires a few seconds to load the option"
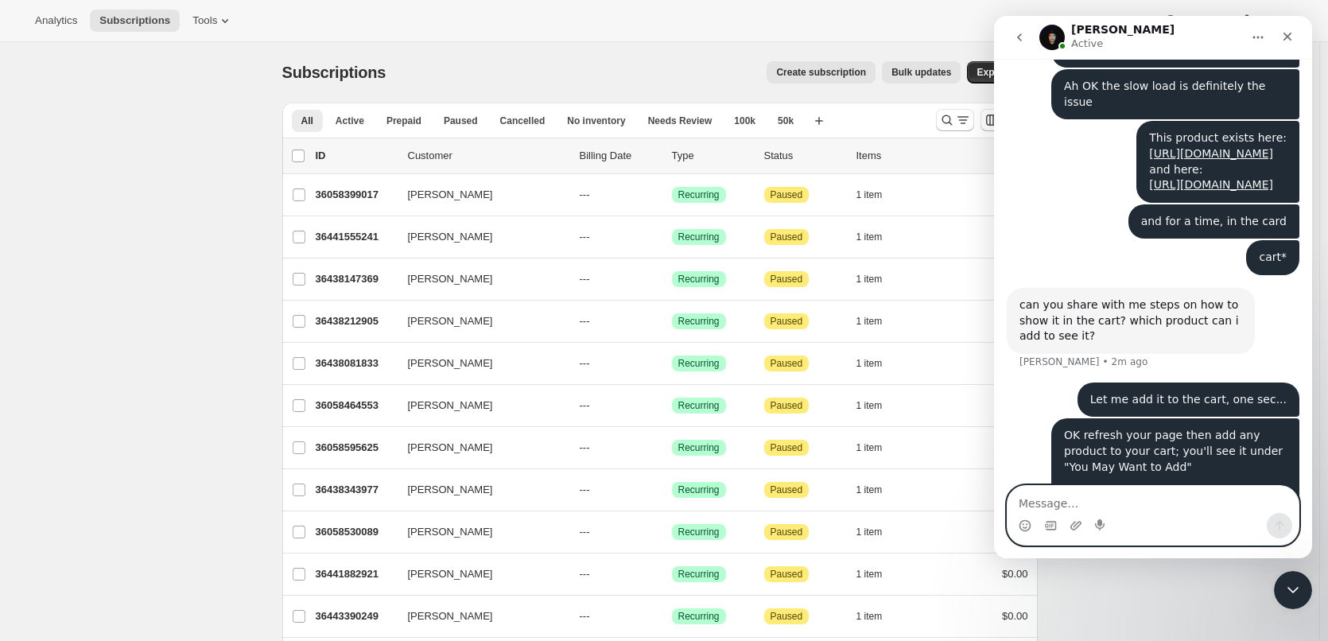
scroll to position [1301, 0]
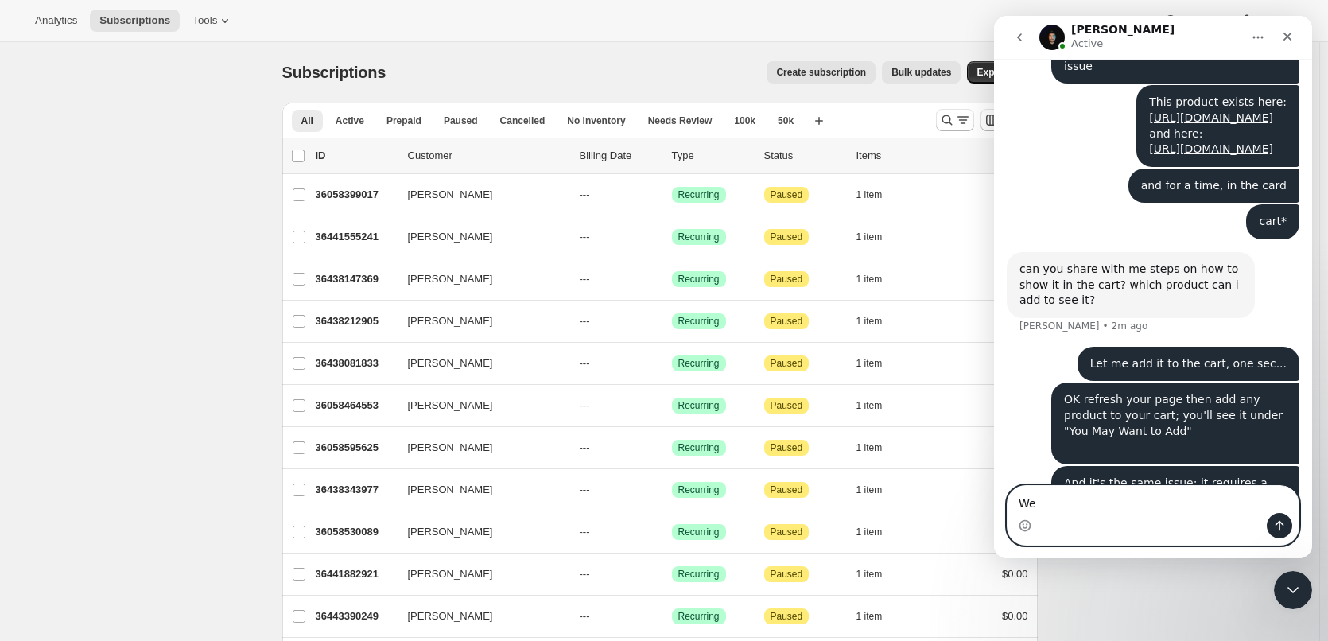
type textarea "W"
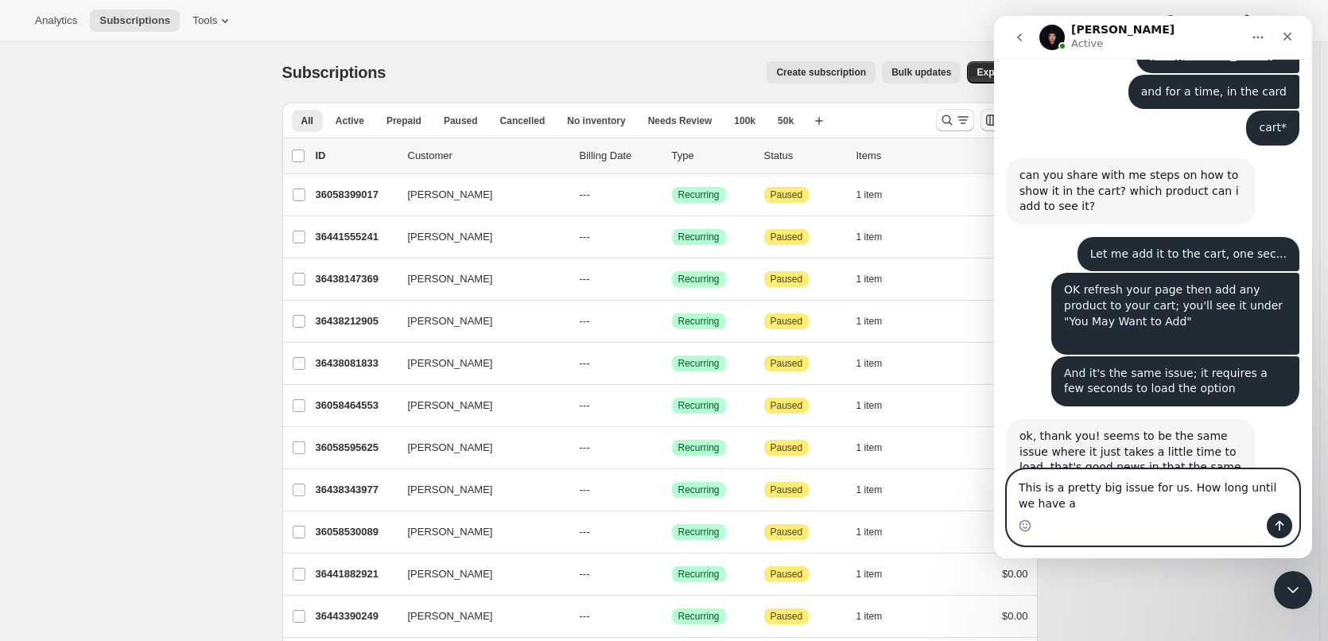
scroll to position [1411, 0]
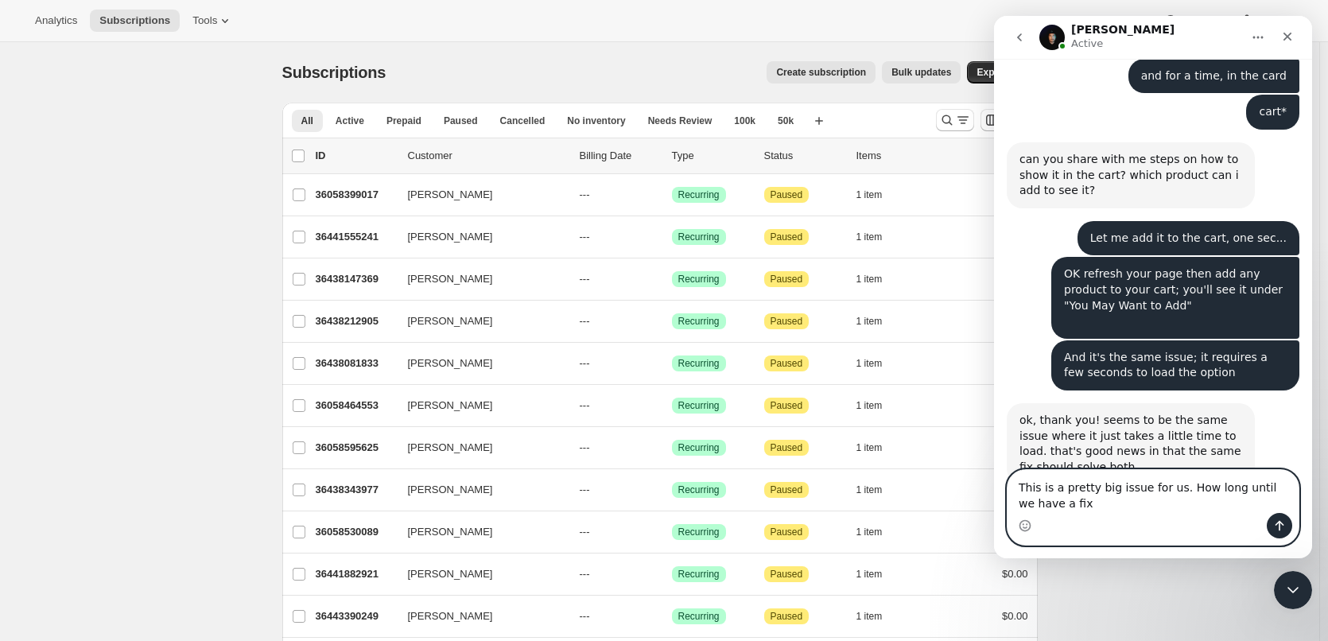
type textarea "This is a pretty big issue for us. How long until we have a fix?"
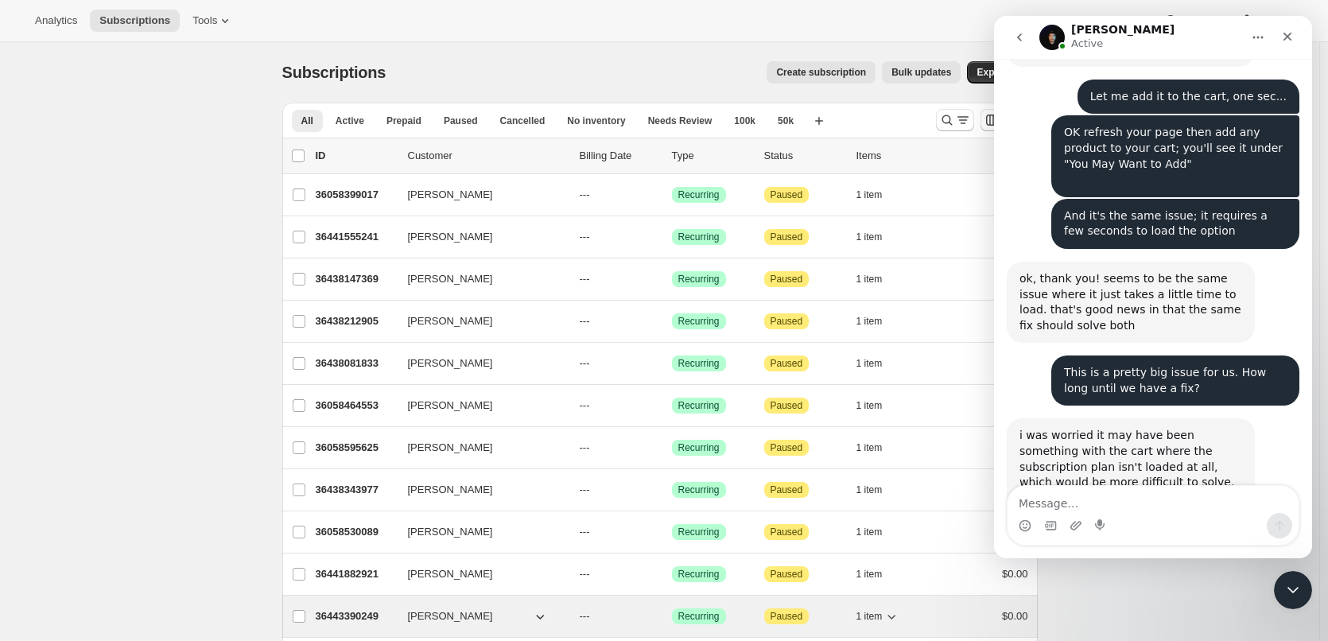
scroll to position [1635, 0]
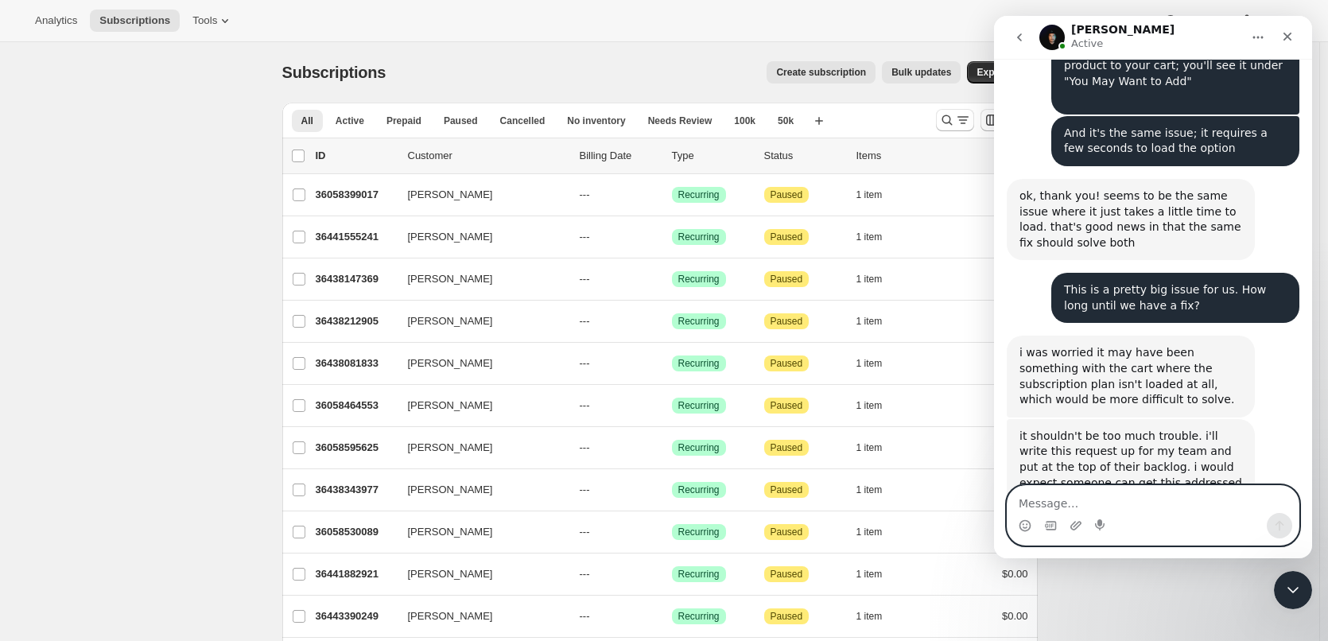
click at [1086, 507] on textarea "Message…" at bounding box center [1153, 499] width 291 height 27
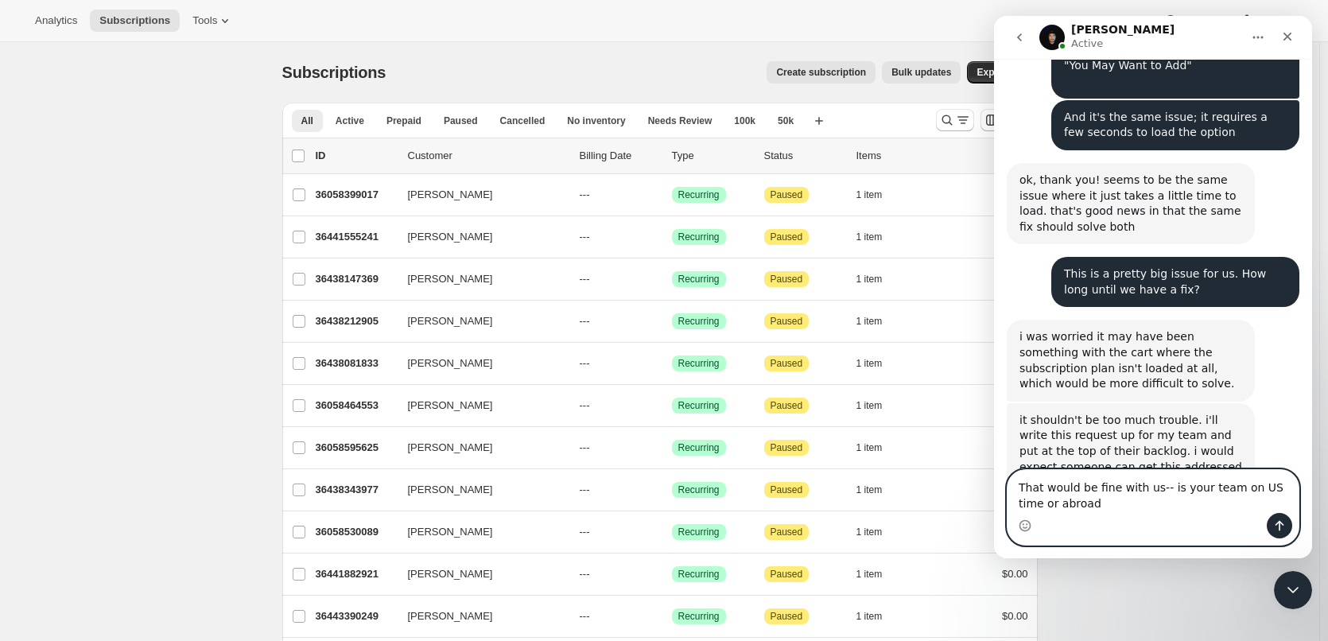
type textarea "That would be fine with us-- is your team on US time or abroad?"
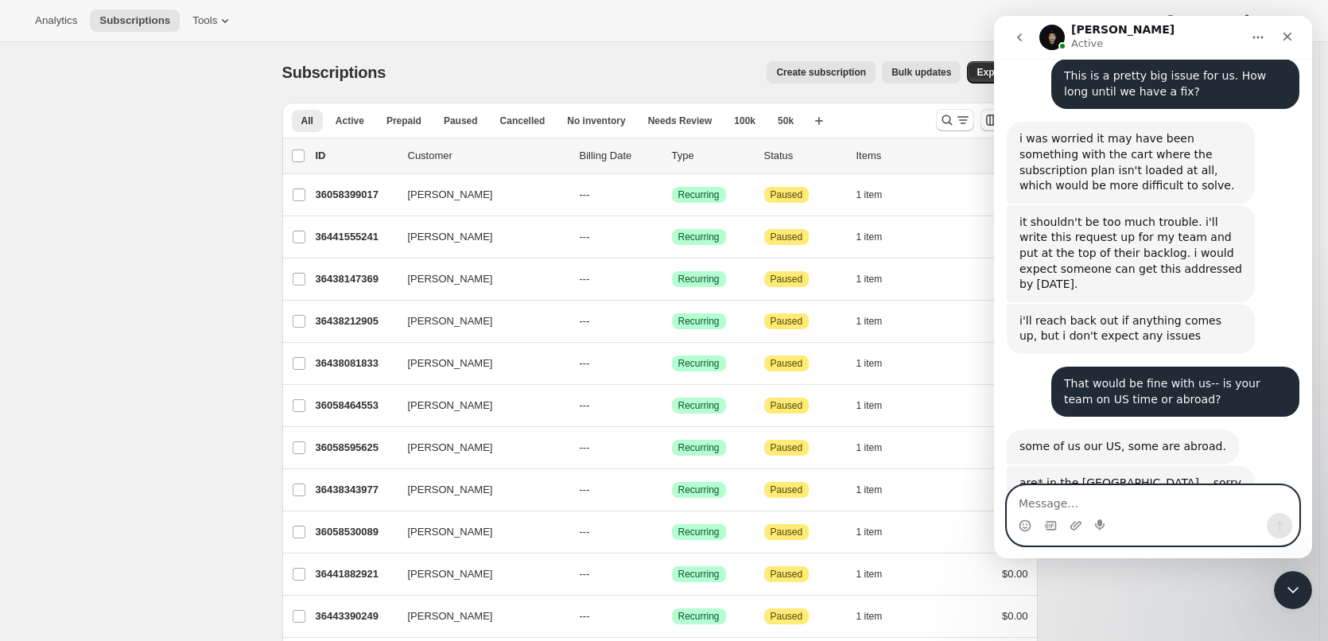
scroll to position [1855, 0]
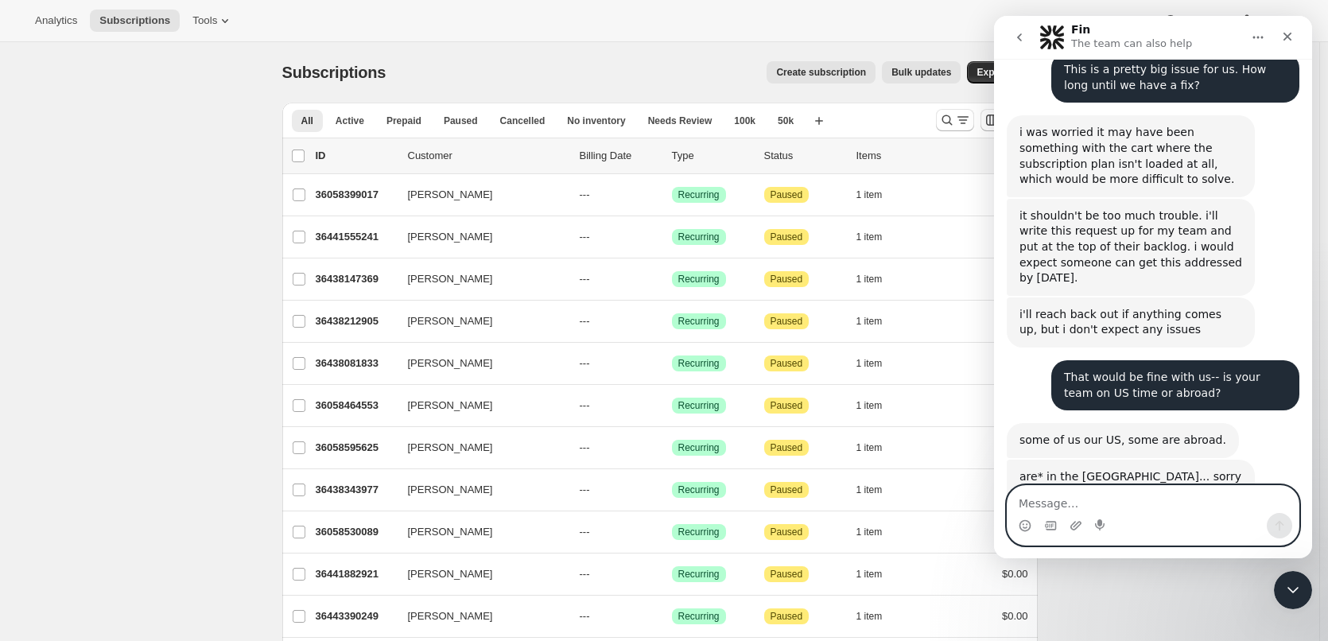
click at [1070, 506] on textarea "Message…" at bounding box center [1153, 499] width 291 height 27
click at [1125, 499] on textarea "Message…" at bounding box center [1153, 499] width 291 height 27
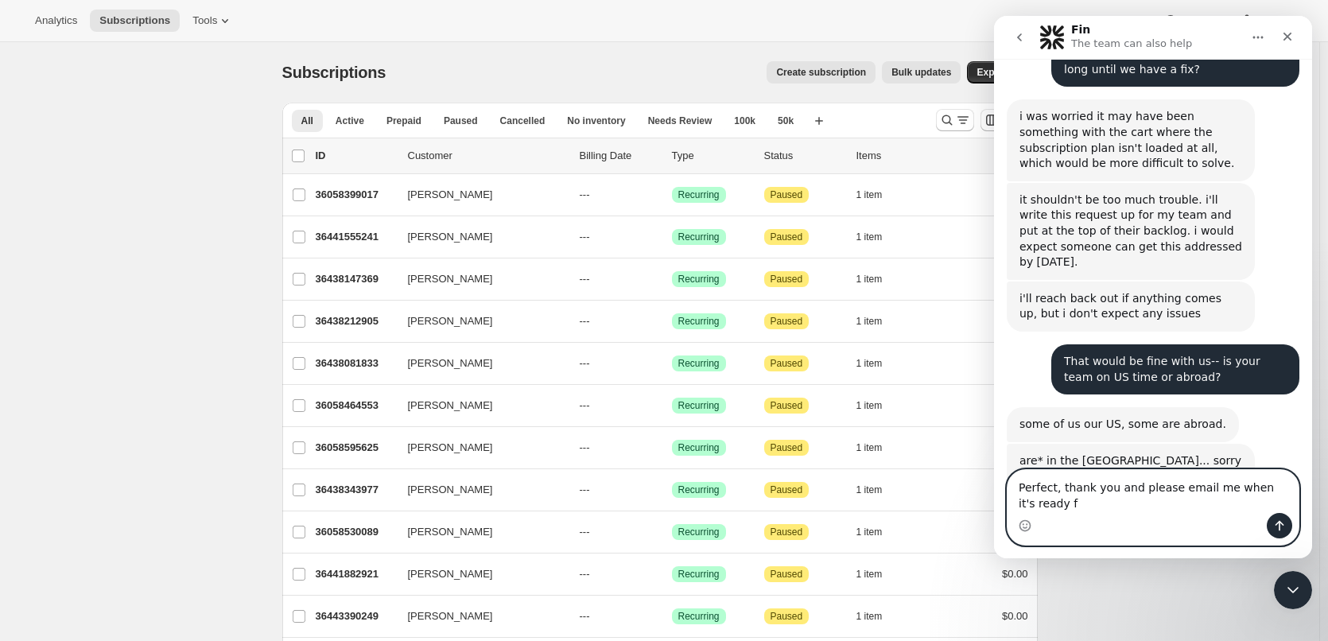
scroll to position [1871, 0]
type textarea "Perfect, thank you and please email me when it's ready for review. Ideally this…"
